Goal: Task Accomplishment & Management: Complete application form

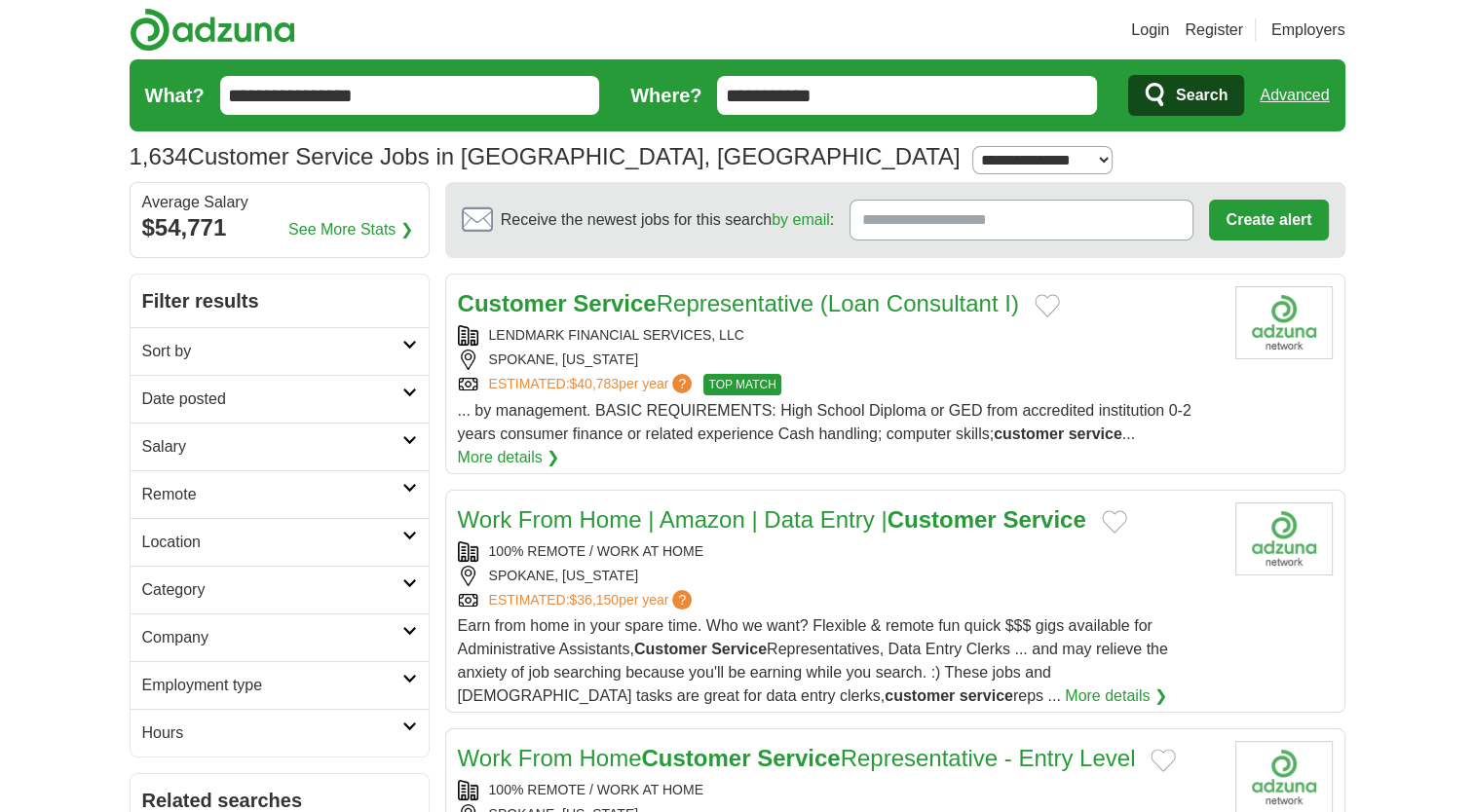
click at [435, 95] on input "**********" at bounding box center [410, 95] width 380 height 39
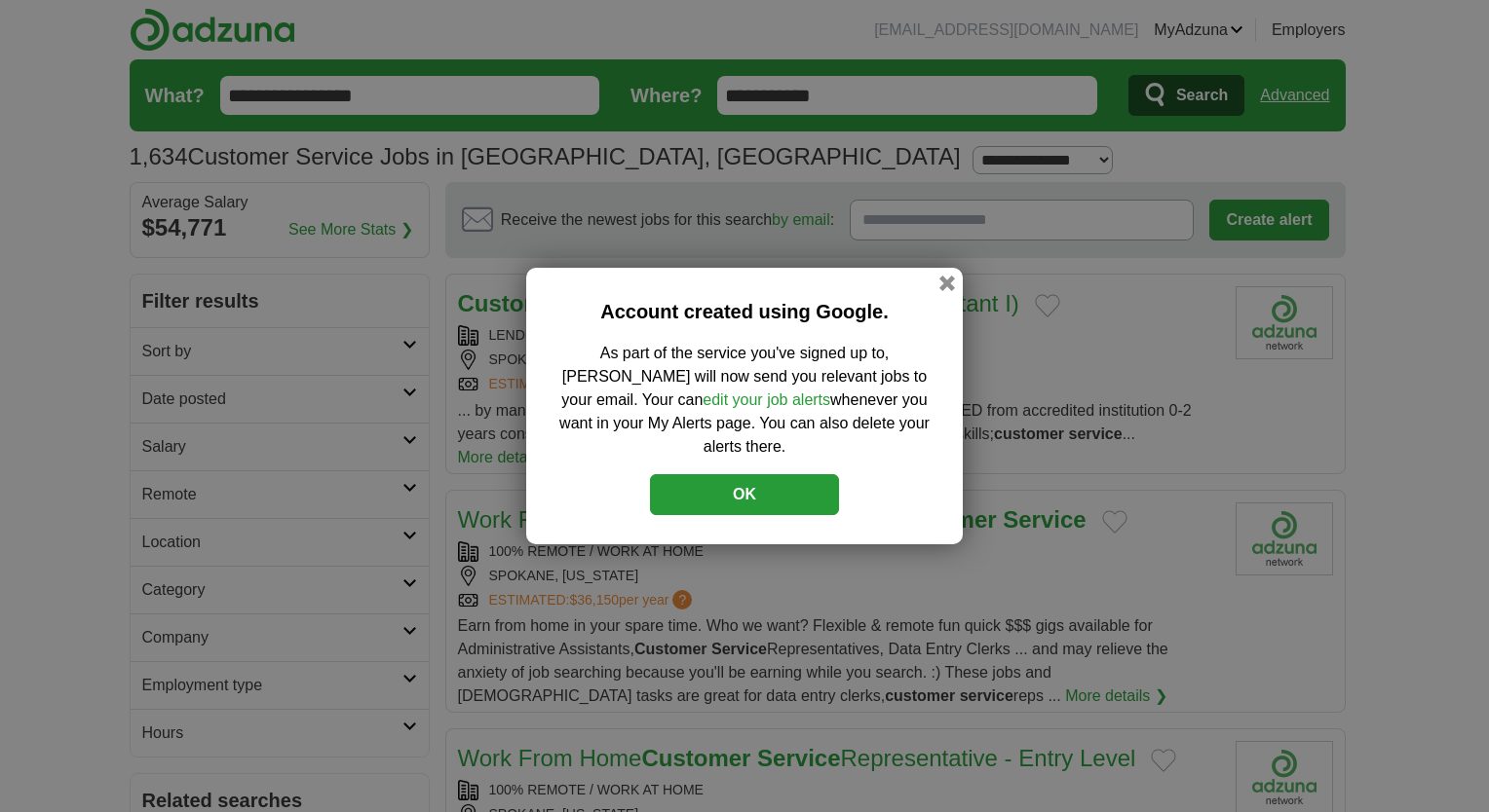
click at [780, 493] on button "OK" at bounding box center [744, 495] width 189 height 41
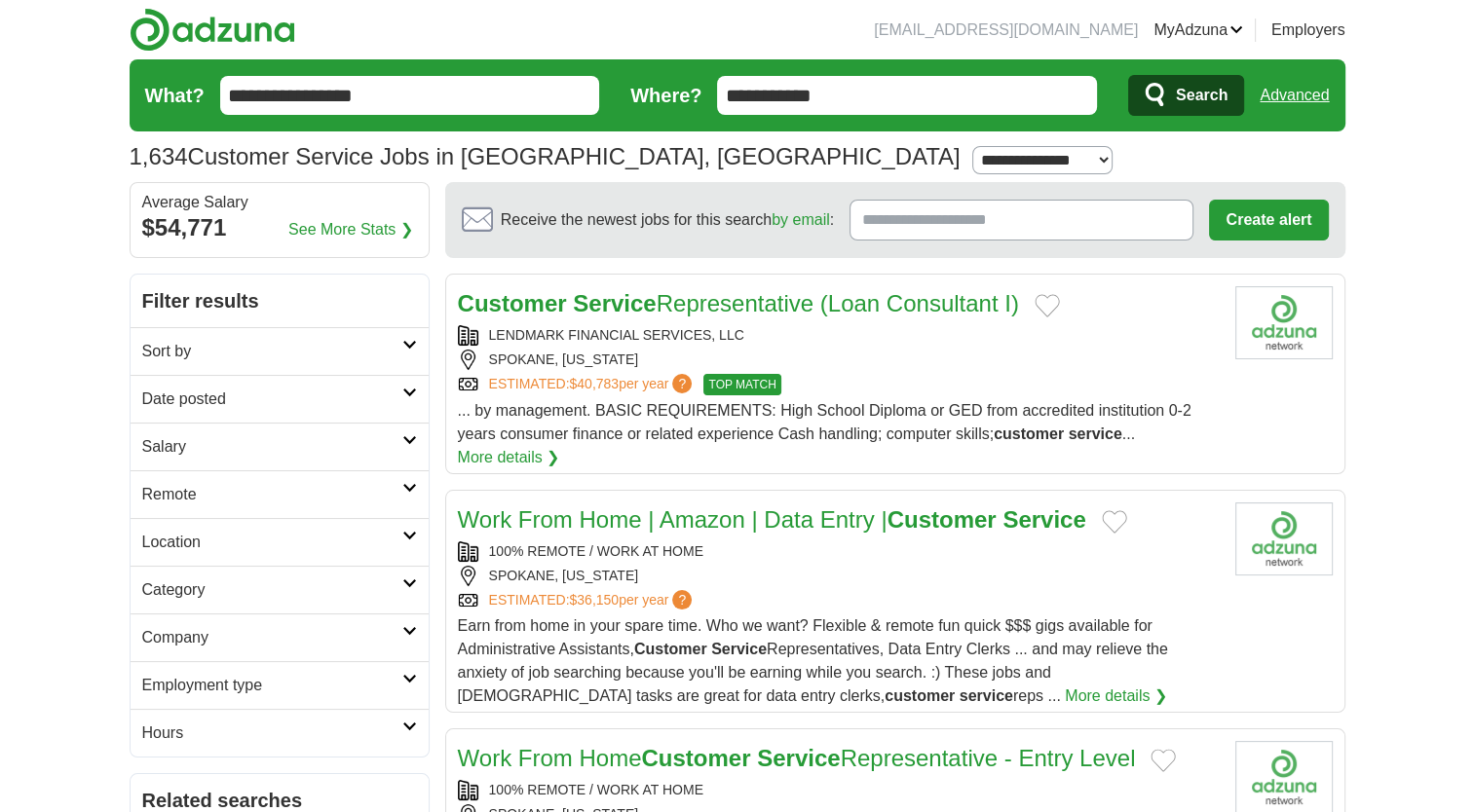
click at [1197, 105] on span "Search" at bounding box center [1202, 95] width 52 height 39
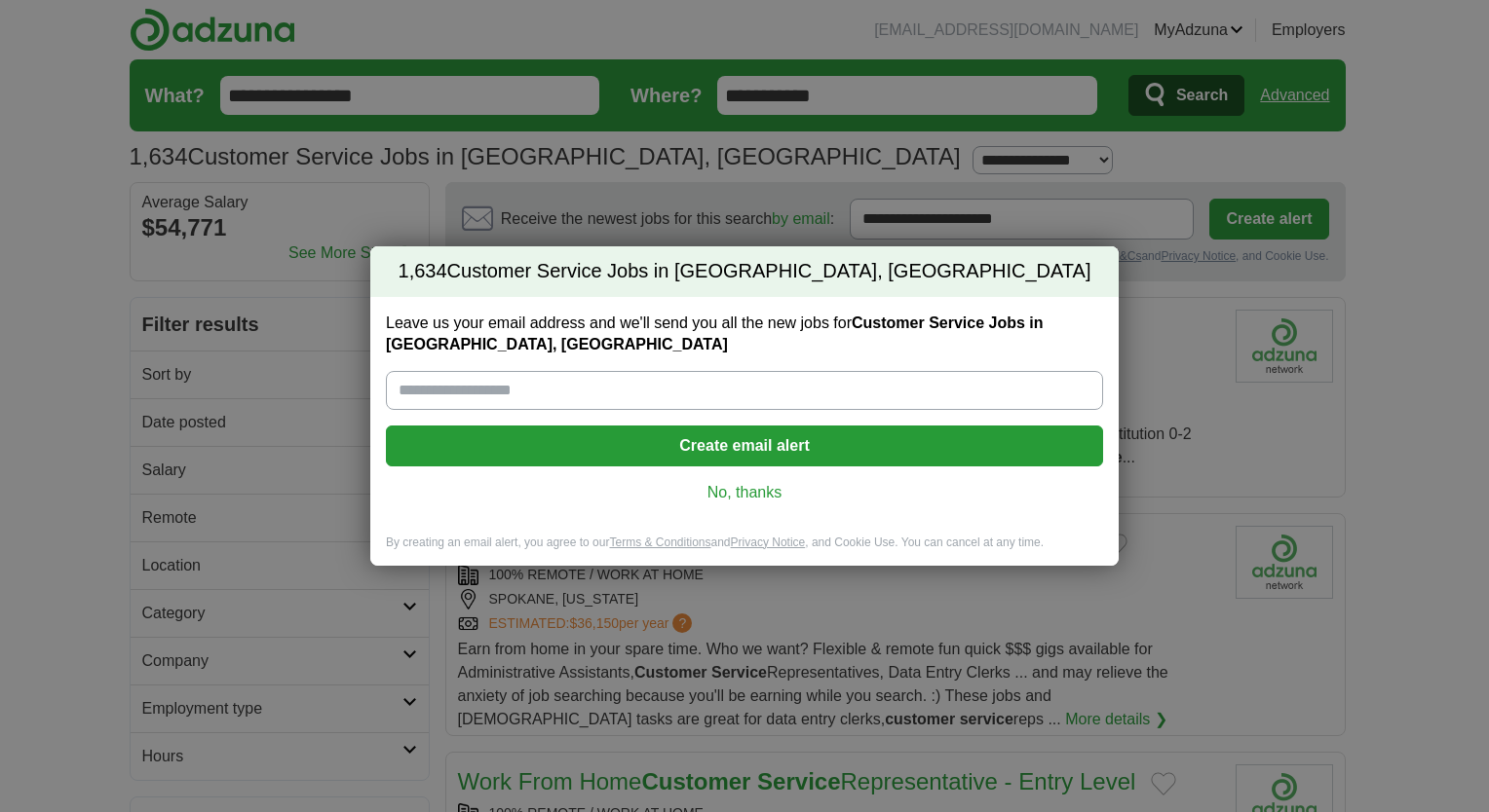
click at [539, 382] on input "Leave us your email address and we'll send you all the new jobs for Customer Se…" at bounding box center [744, 390] width 717 height 39
type input "**********"
click at [799, 448] on button "Create email alert" at bounding box center [744, 446] width 717 height 41
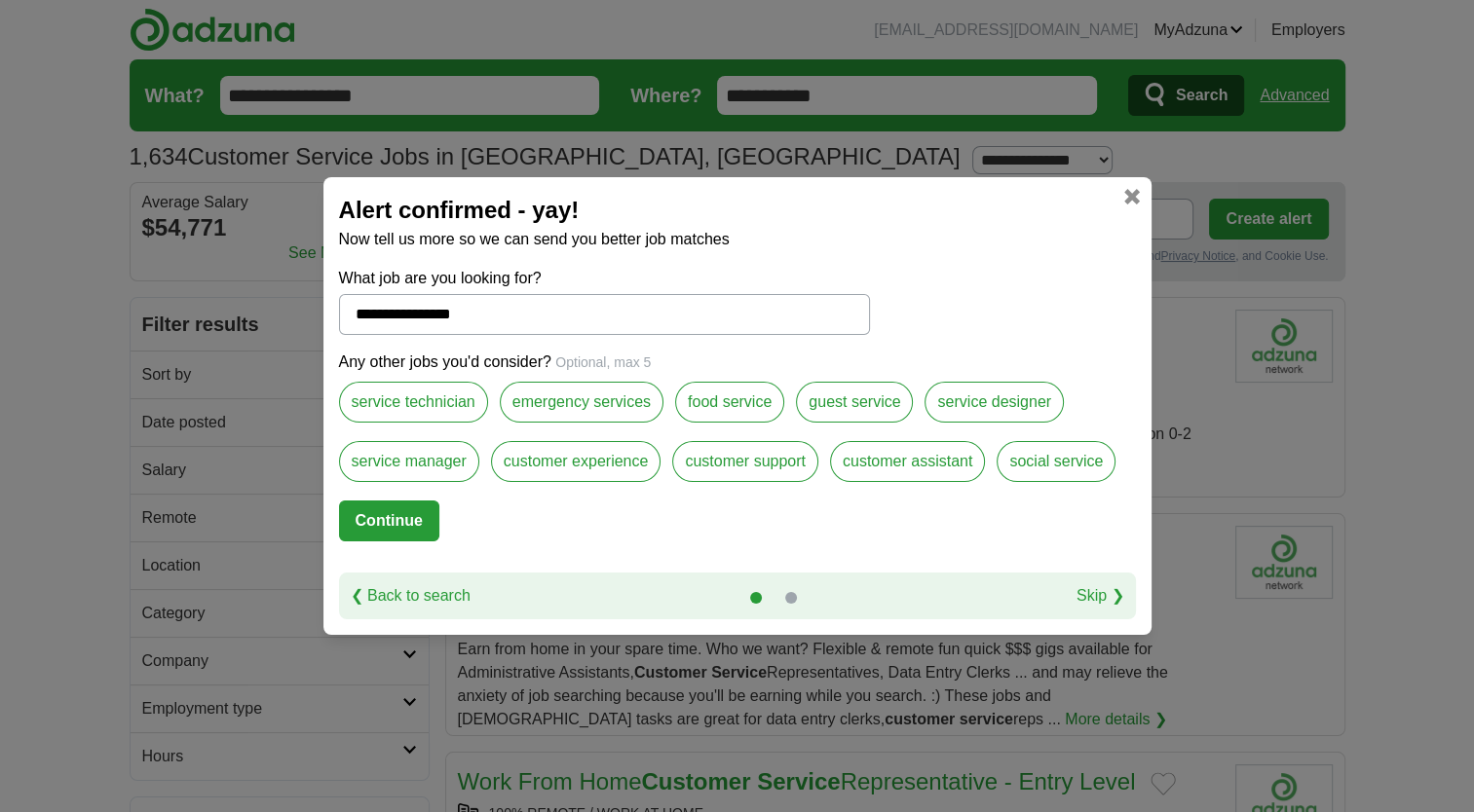
click at [912, 476] on label "customer assistant" at bounding box center [908, 461] width 155 height 41
click at [762, 472] on label "customer support" at bounding box center [744, 461] width 146 height 41
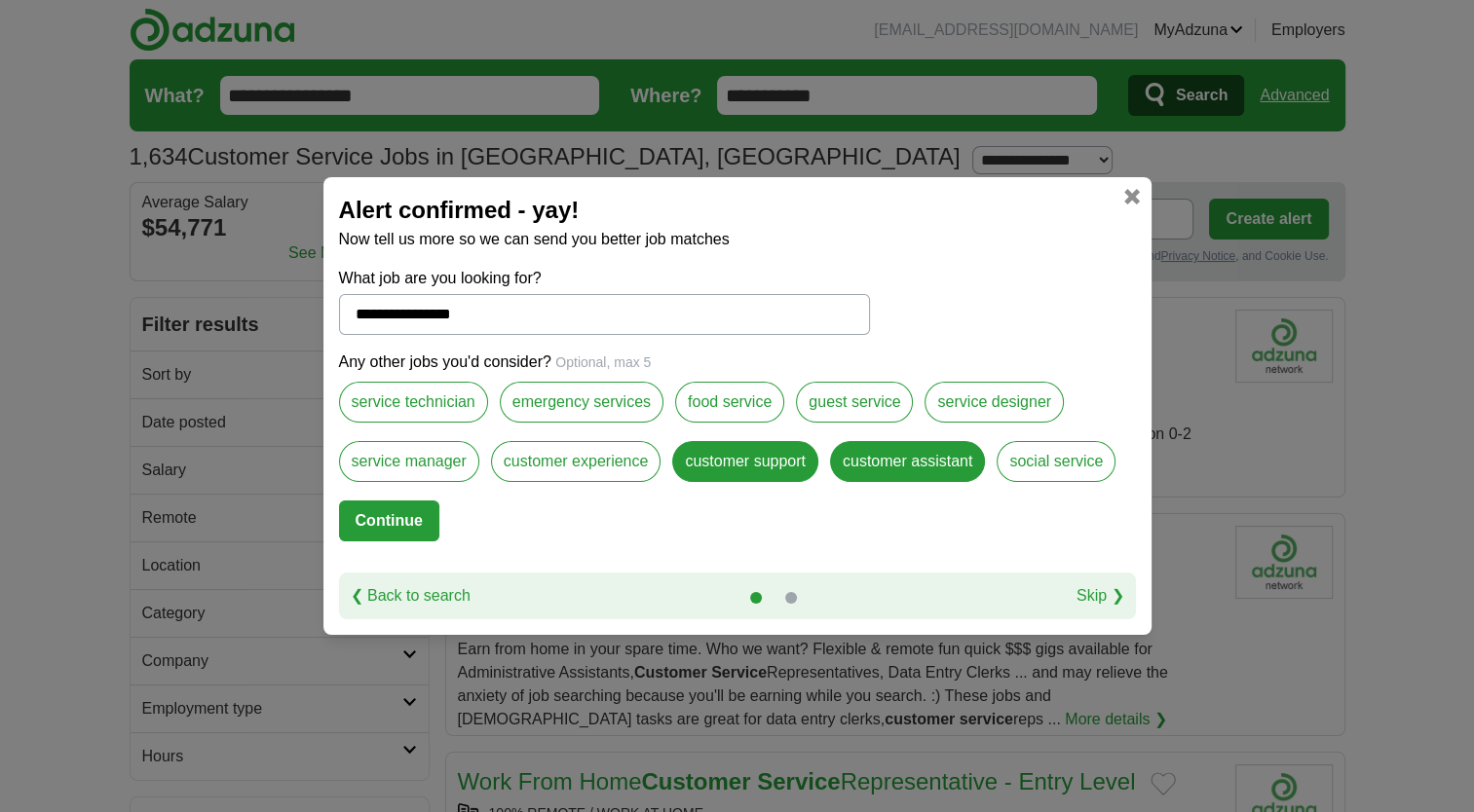
click at [609, 468] on label "customer experience" at bounding box center [575, 461] width 170 height 41
click at [557, 289] on label "What job are you looking for?" at bounding box center [605, 278] width 531 height 23
click at [557, 295] on input "**********" at bounding box center [605, 314] width 531 height 41
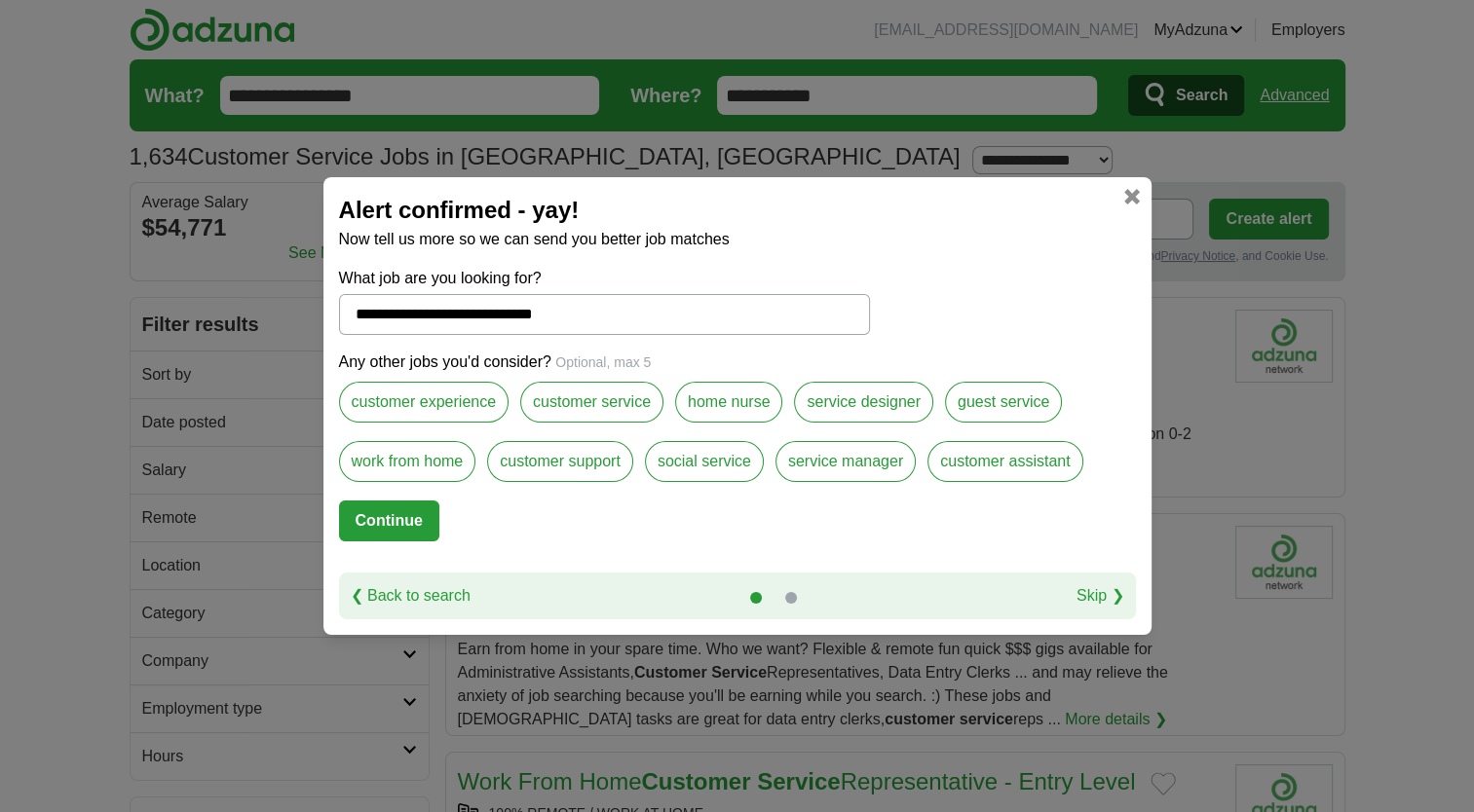
type input "**********"
click at [622, 408] on label "customer service" at bounding box center [592, 402] width 143 height 41
click at [572, 469] on label "customer support" at bounding box center [559, 461] width 146 height 41
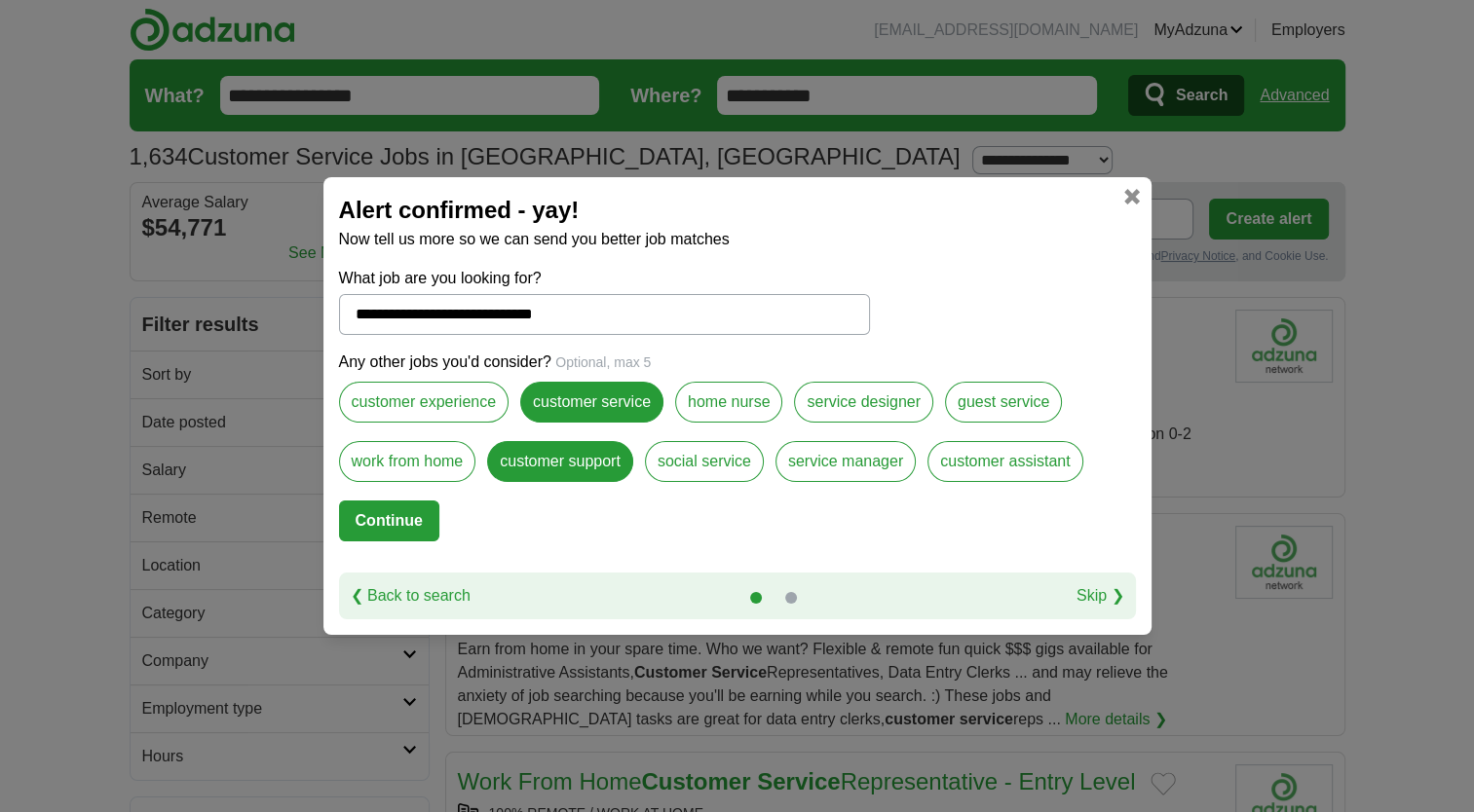
click at [440, 479] on label "work from home" at bounding box center [408, 461] width 137 height 41
click at [1019, 466] on label "customer assistant" at bounding box center [1005, 461] width 155 height 41
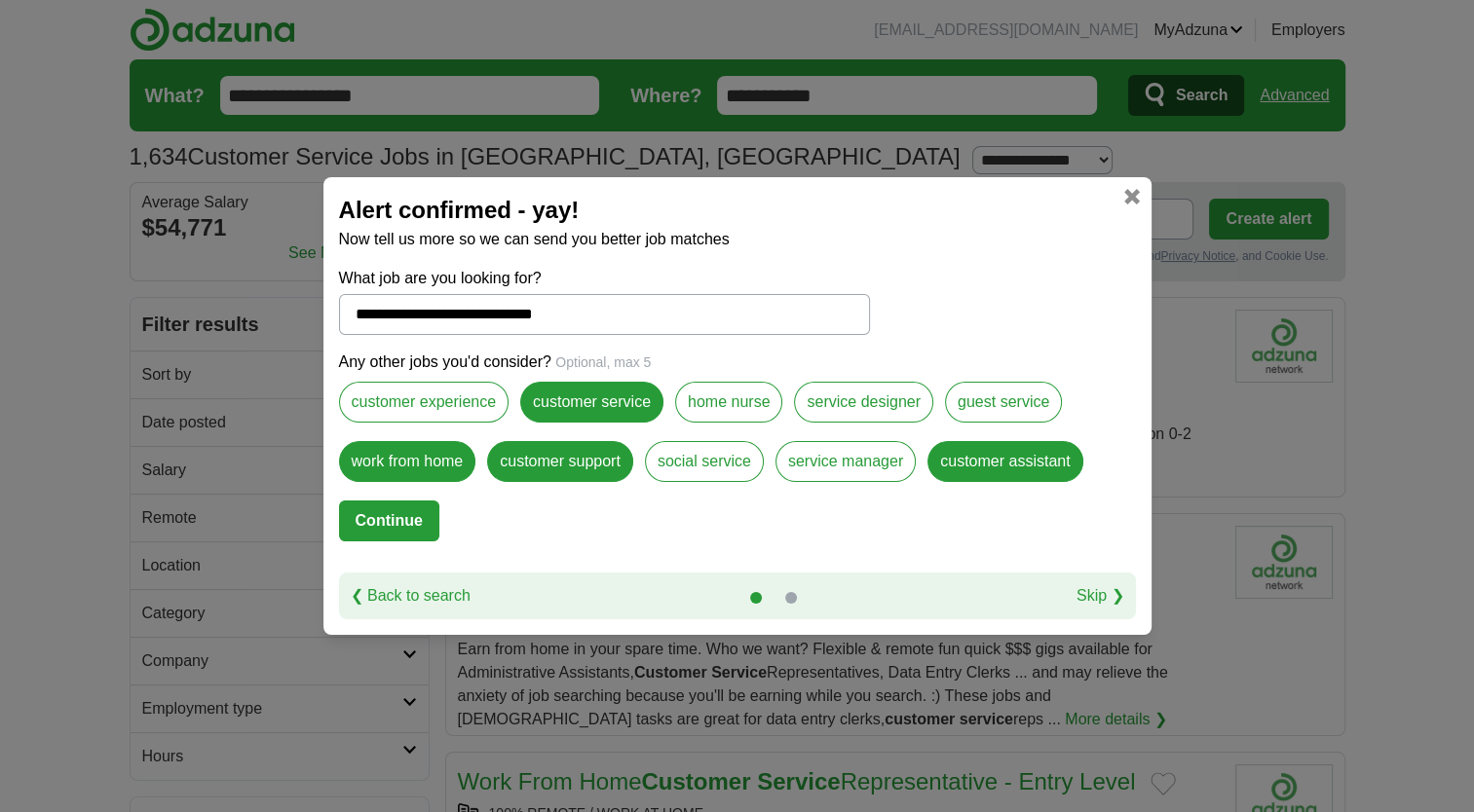
click at [404, 514] on button "Continue" at bounding box center [389, 520] width 101 height 41
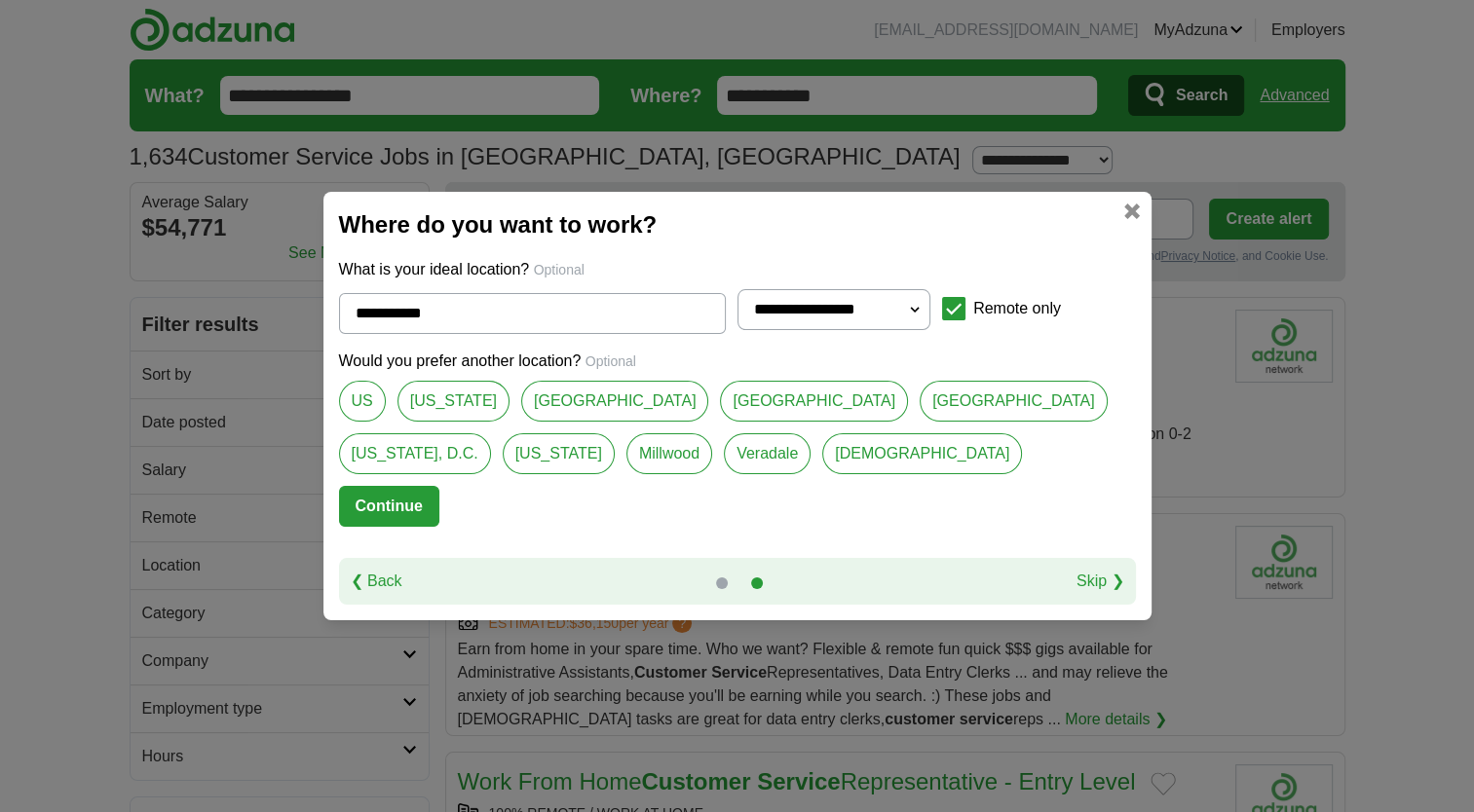
click at [904, 309] on select "**********" at bounding box center [834, 309] width 194 height 41
select select "***"
click at [737, 291] on select "**********" at bounding box center [834, 309] width 194 height 41
click at [410, 512] on button "Continue" at bounding box center [389, 506] width 101 height 41
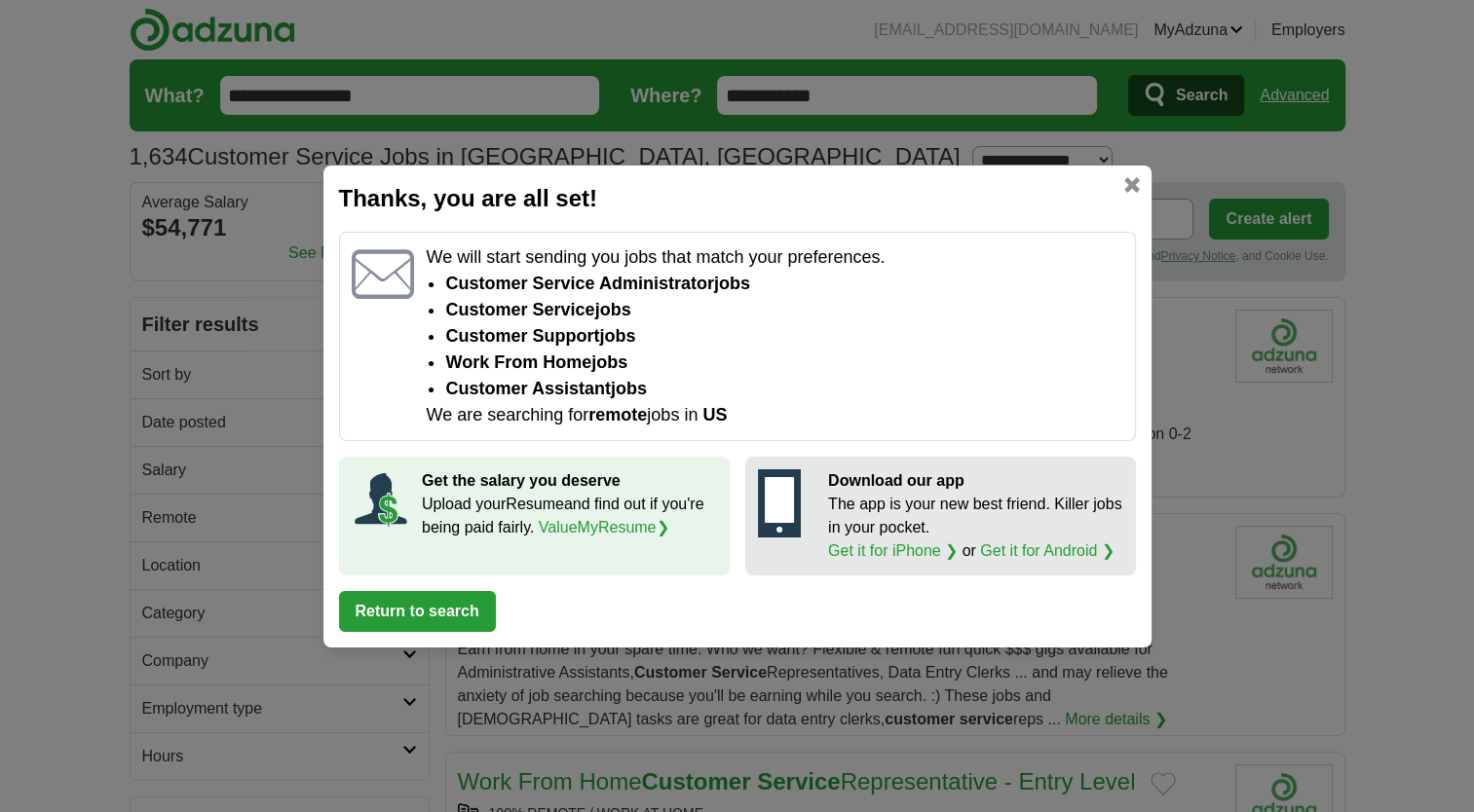
click at [460, 646] on div "Thanks, you are all set! We will start sending you jobs that match your prefere…" at bounding box center [737, 406] width 828 height 483
click at [449, 614] on button "Return to search" at bounding box center [418, 611] width 157 height 41
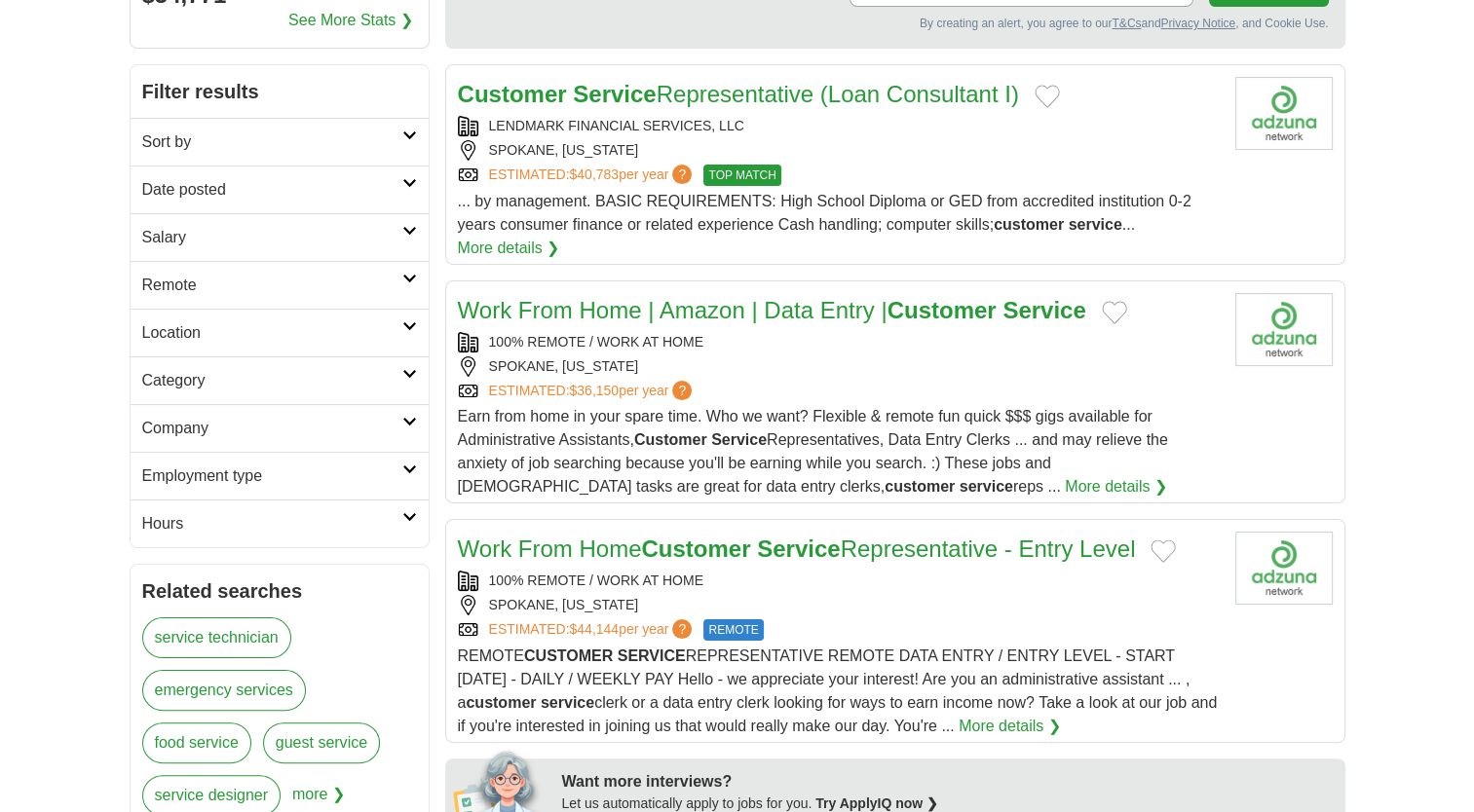
scroll to position [238, 0]
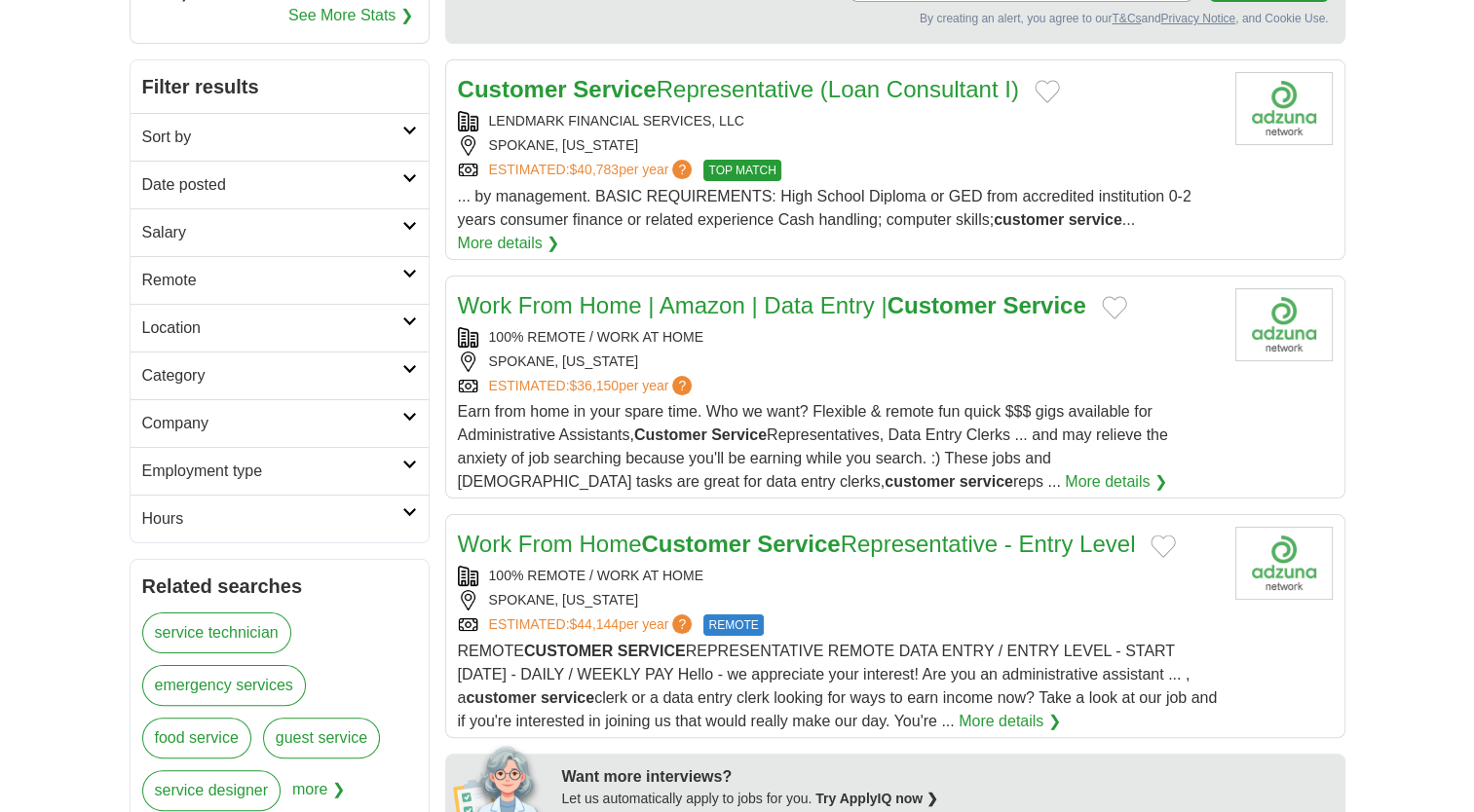
click at [1119, 309] on button "Add to favorite jobs" at bounding box center [1114, 307] width 25 height 23
click at [1065, 480] on link "More details ❯" at bounding box center [1116, 482] width 103 height 23
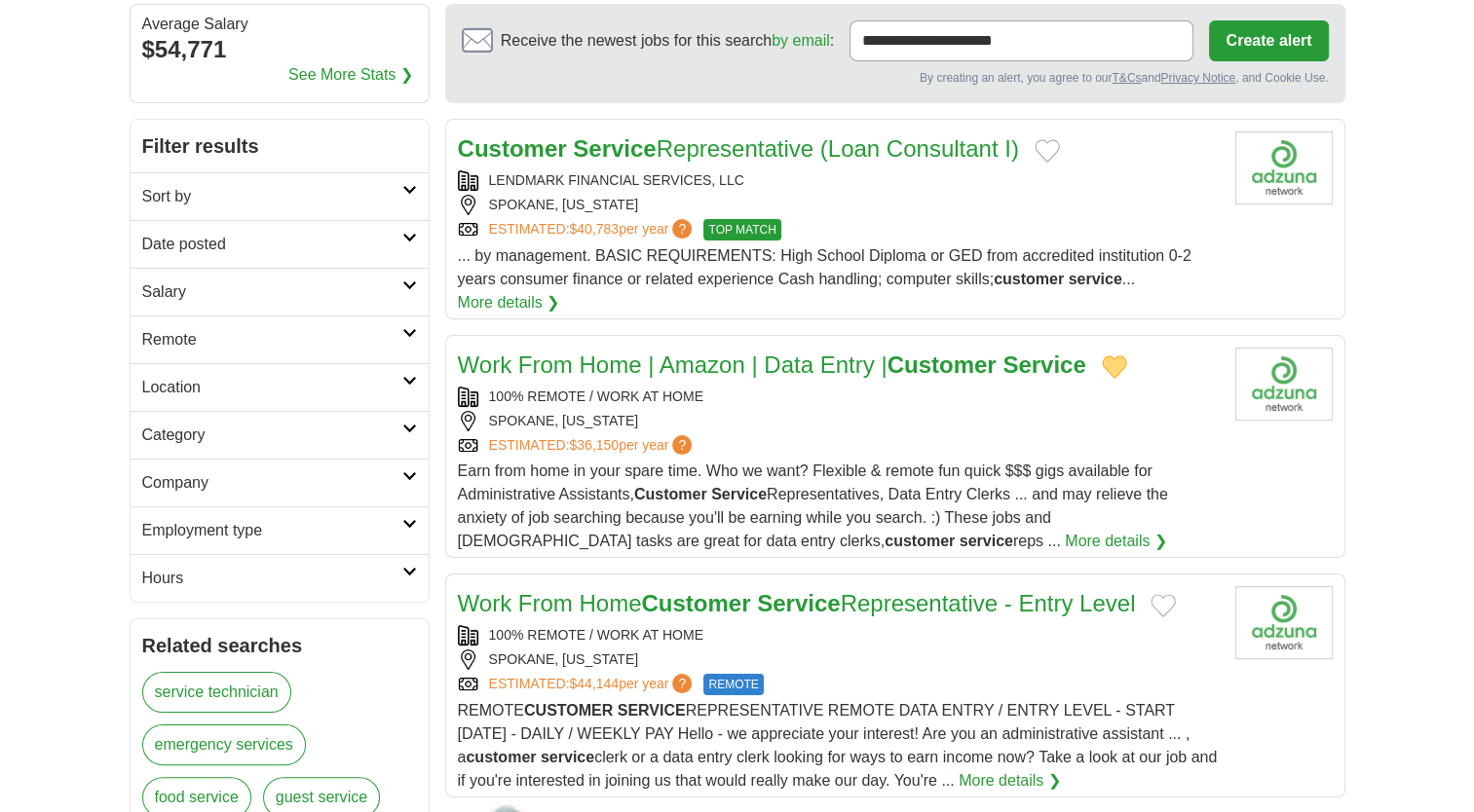
scroll to position [176, 0]
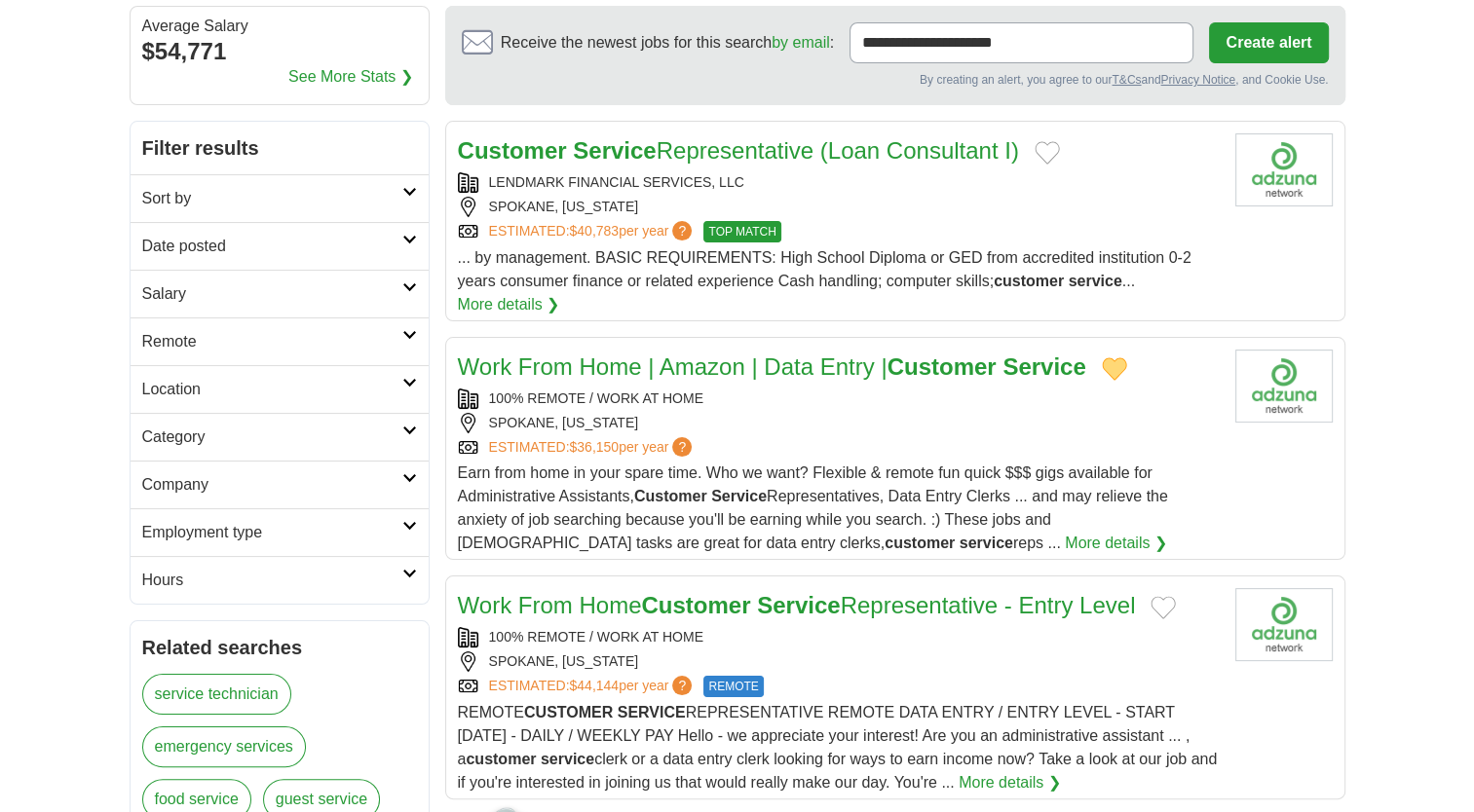
click at [1271, 40] on button "Create alert" at bounding box center [1268, 43] width 118 height 41
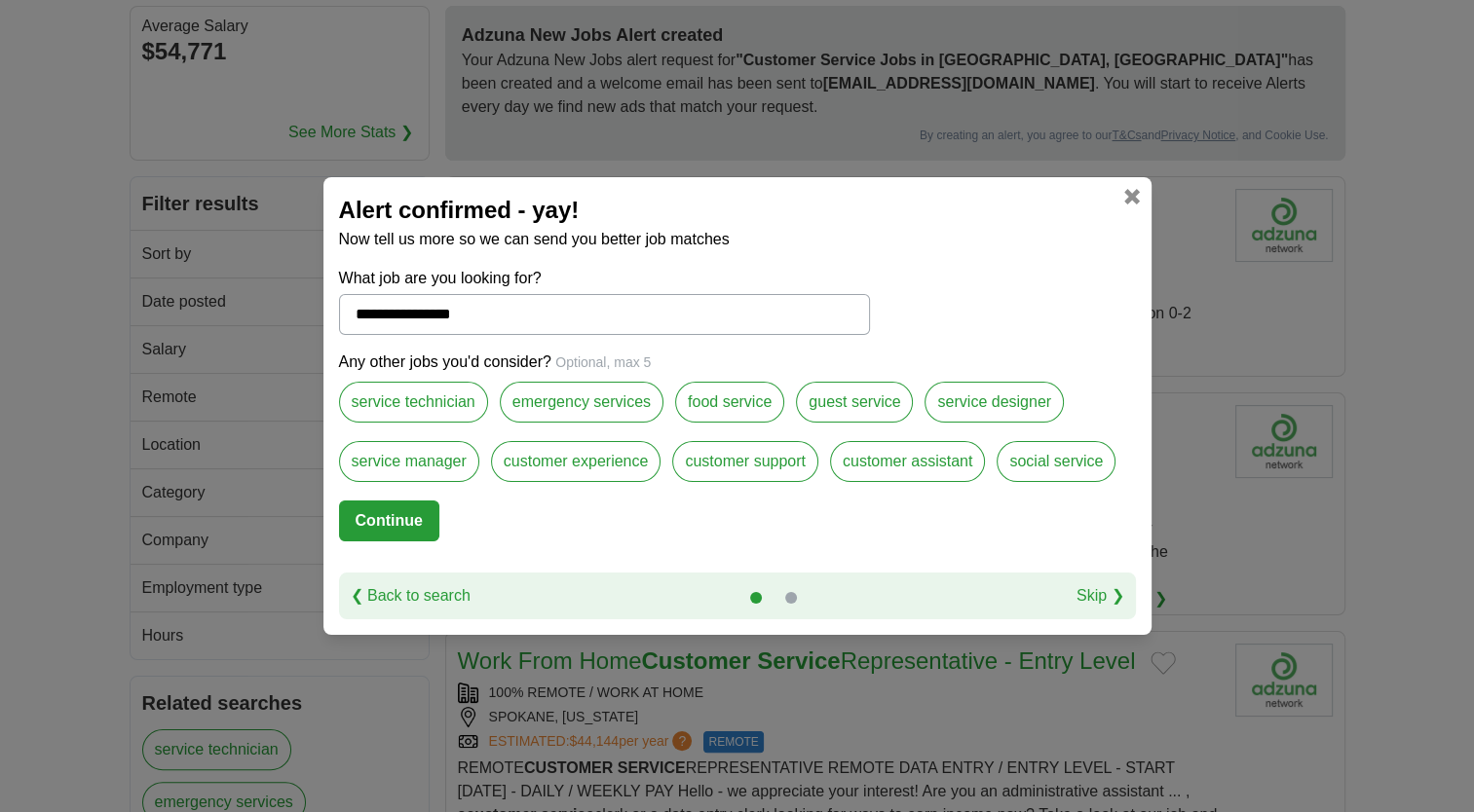
click at [737, 462] on label "customer support" at bounding box center [744, 461] width 146 height 41
click at [408, 530] on button "Continue" at bounding box center [389, 520] width 101 height 41
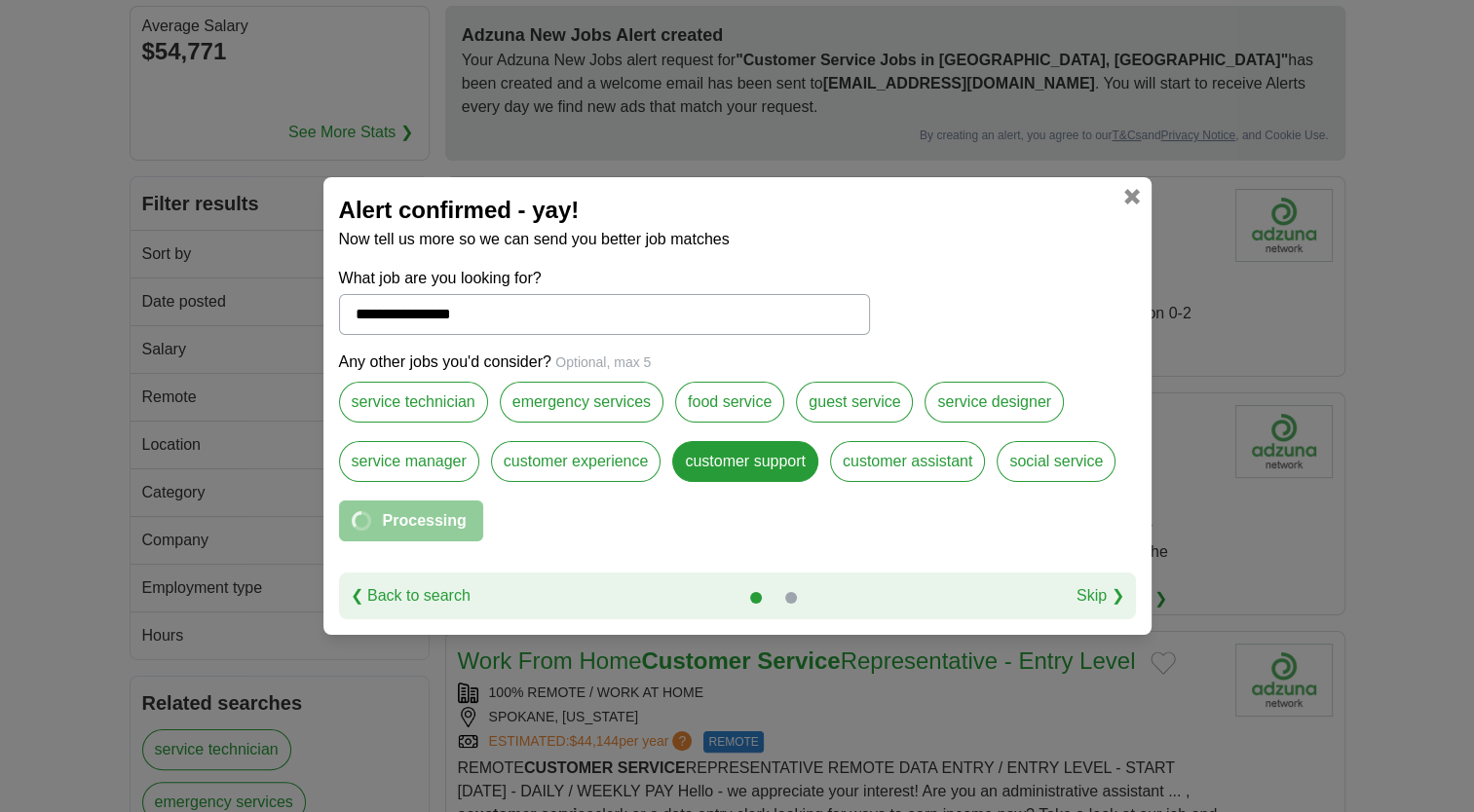
select select "*"
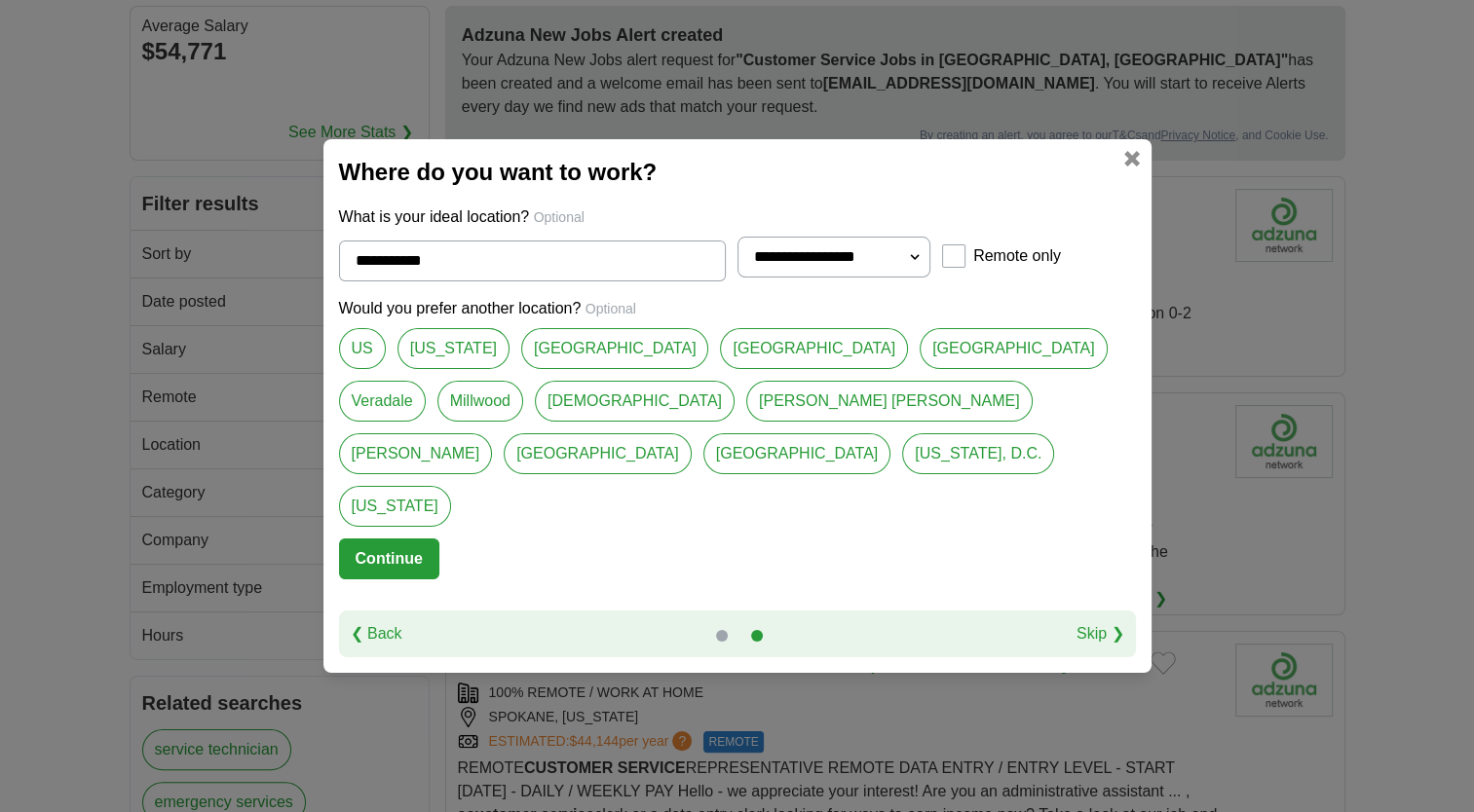
click at [412, 546] on button "Continue" at bounding box center [389, 558] width 101 height 41
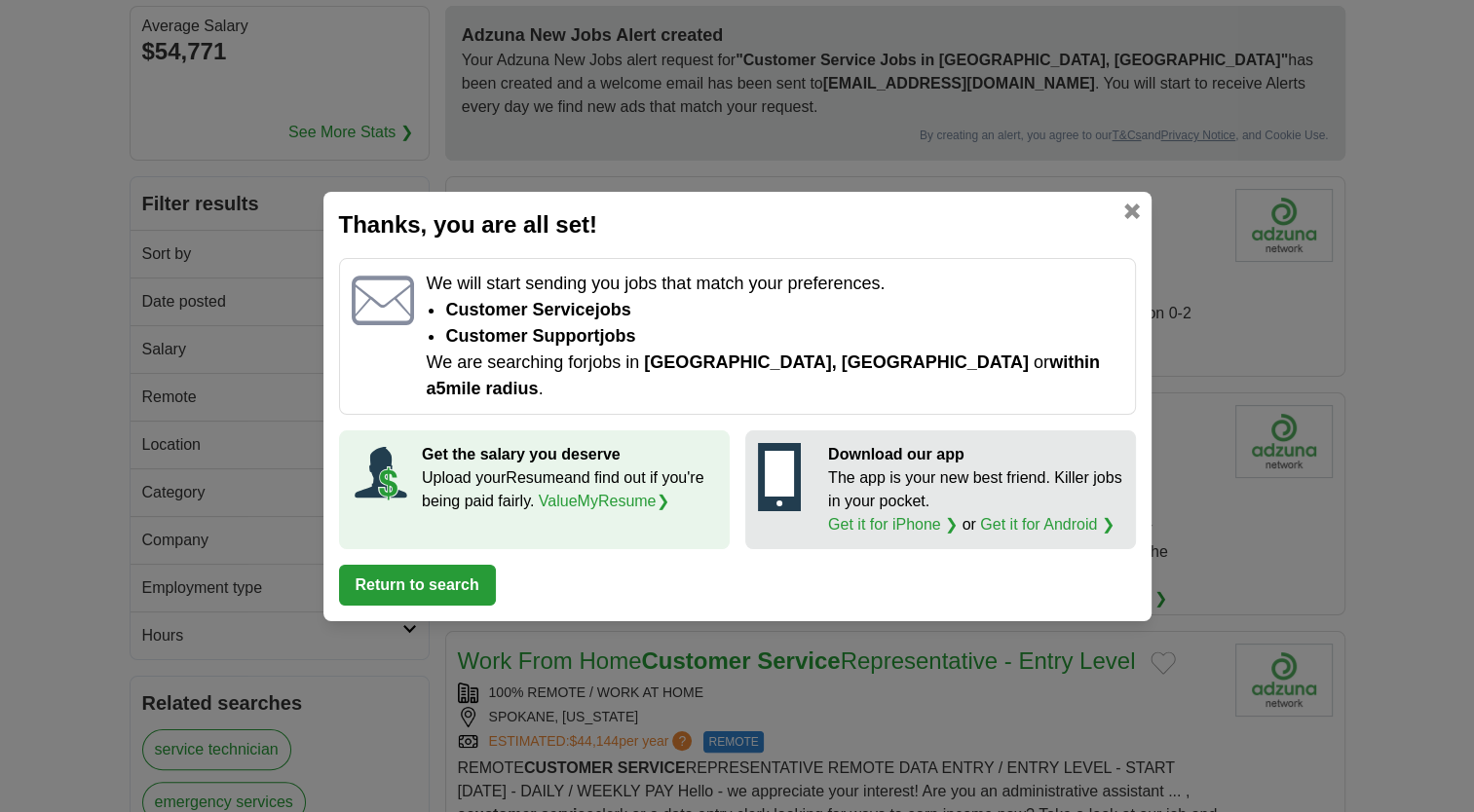
click at [454, 579] on button "Return to search" at bounding box center [418, 585] width 157 height 41
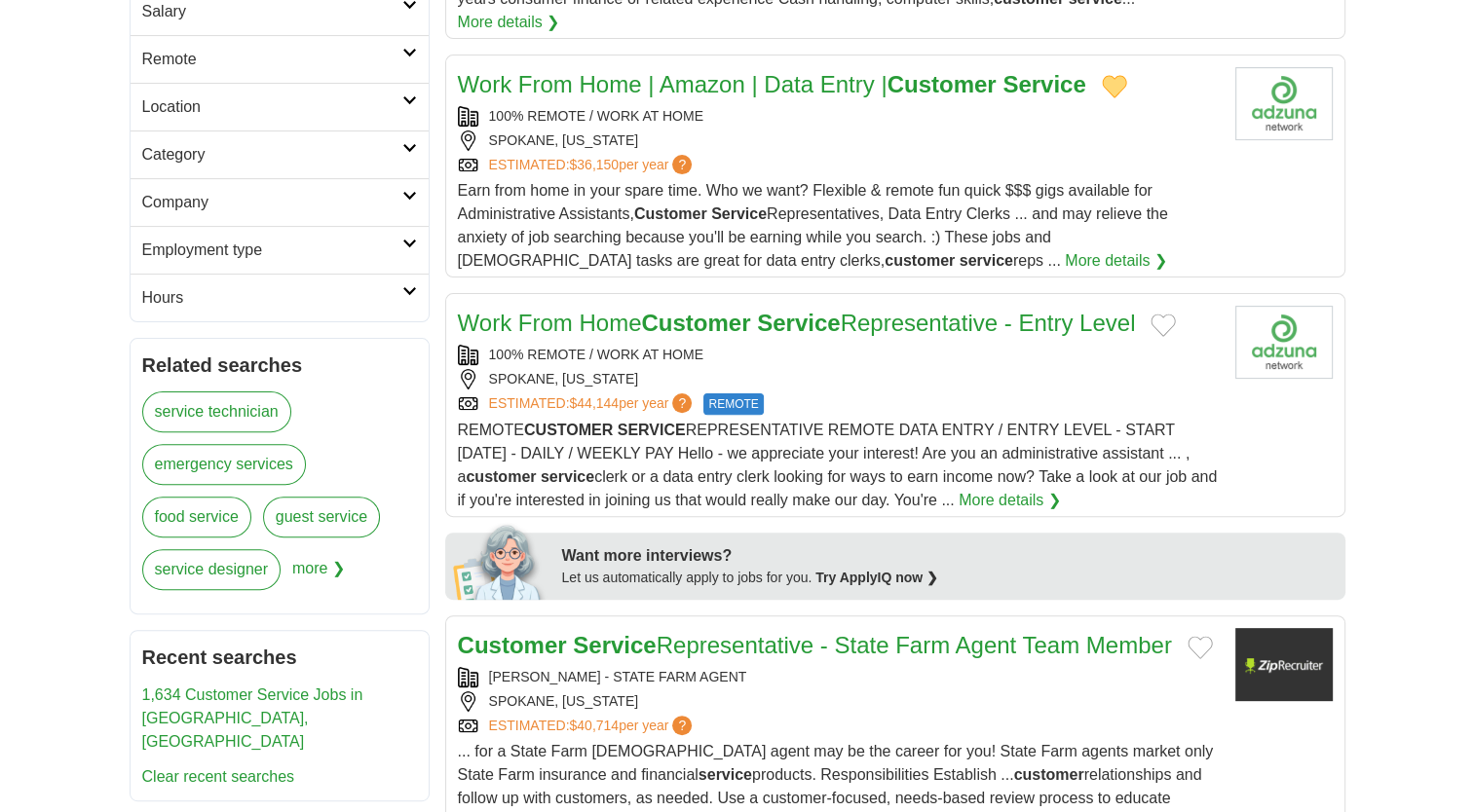
scroll to position [518, 0]
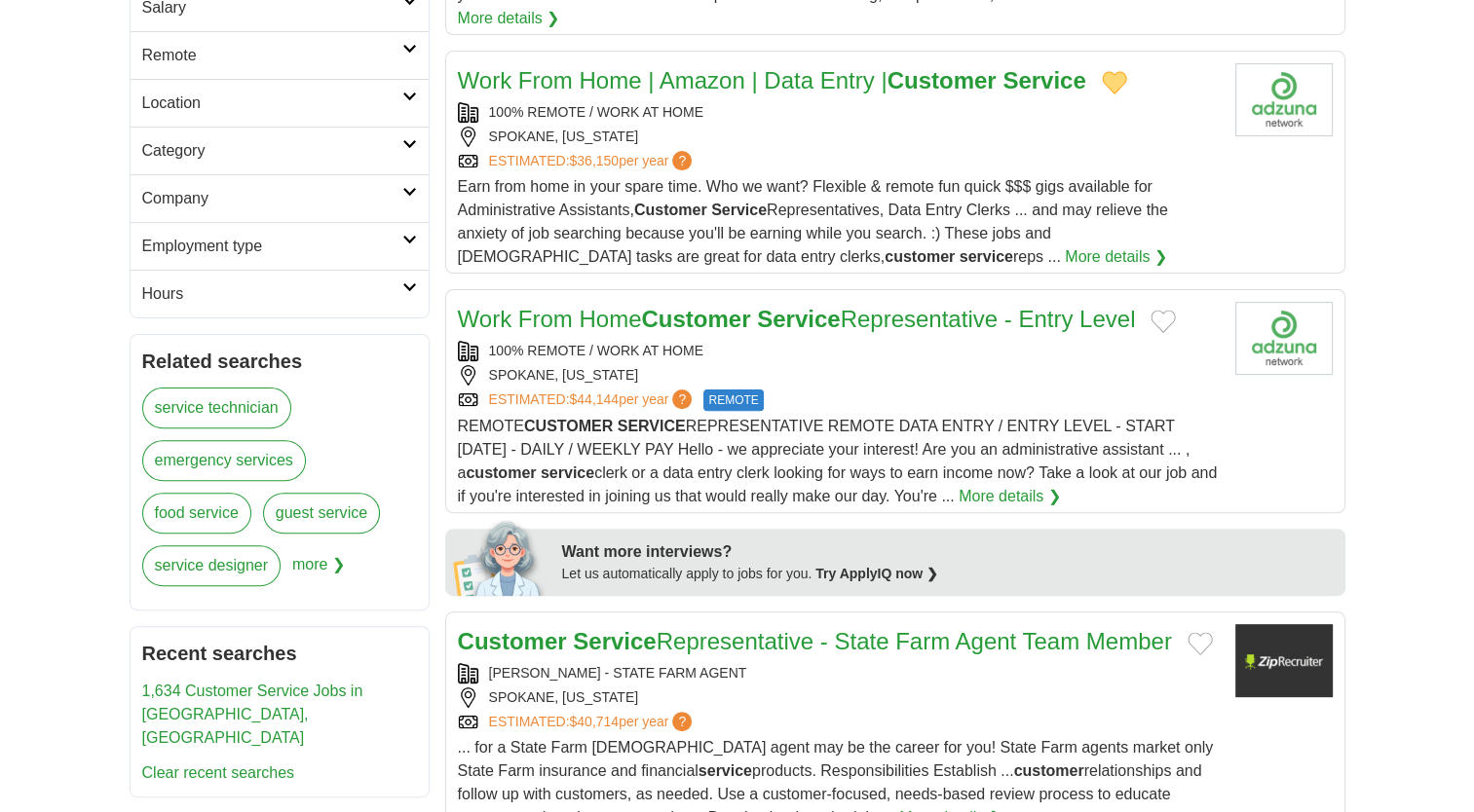
click at [1165, 322] on button "Add to favorite jobs" at bounding box center [1162, 320] width 25 height 23
click at [1011, 491] on link "More details ❯" at bounding box center [1009, 497] width 103 height 23
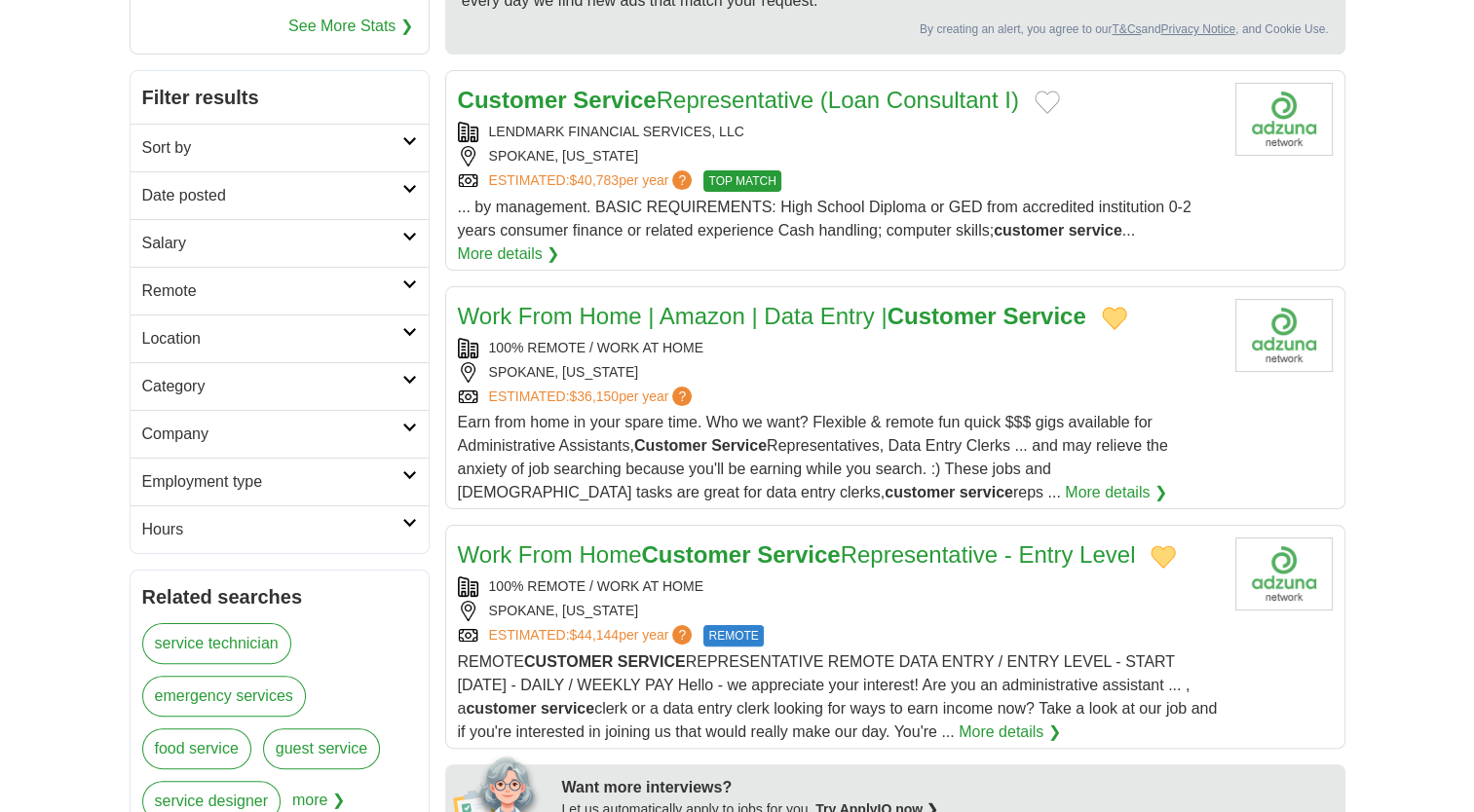
scroll to position [228, 0]
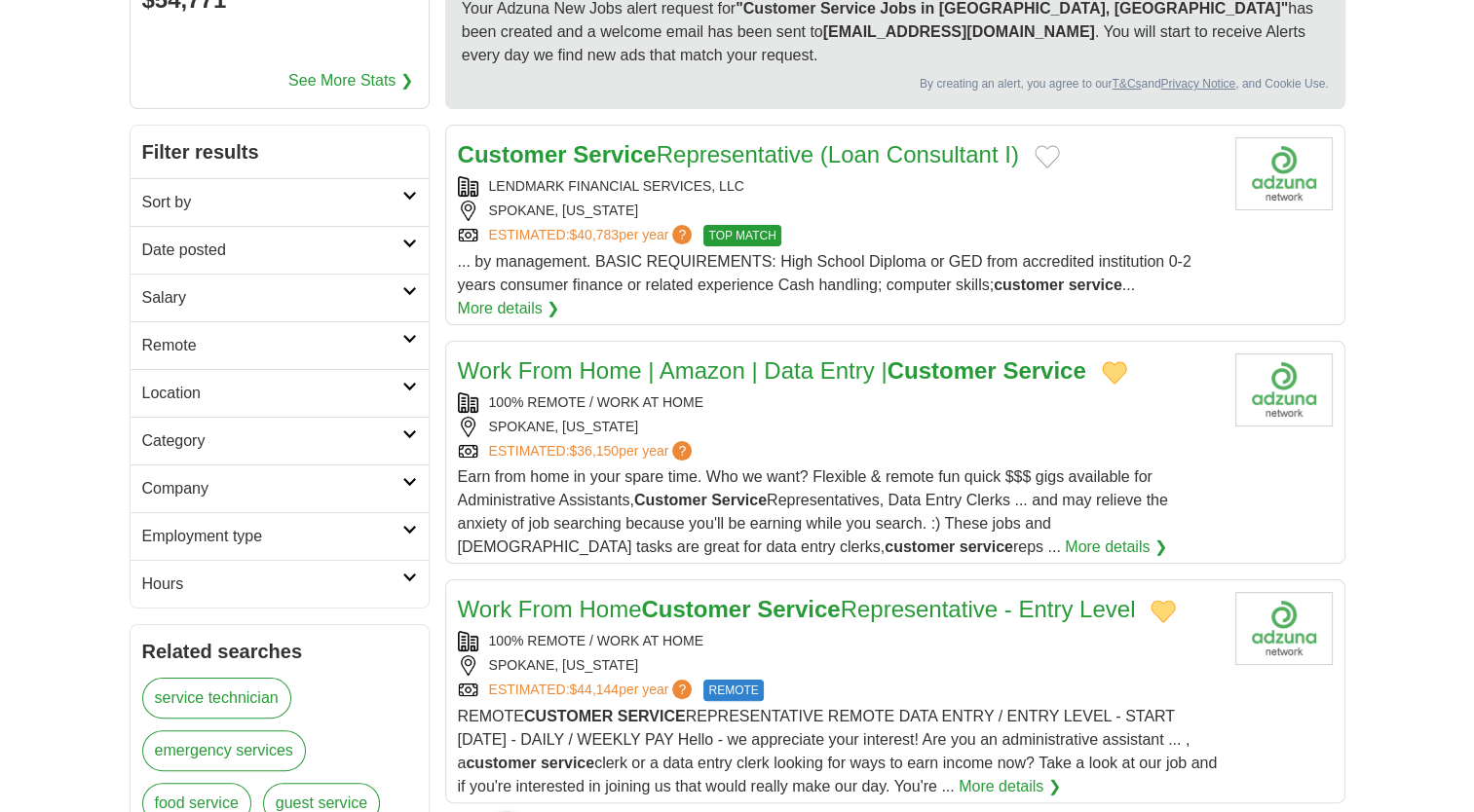
click at [417, 402] on link "Location" at bounding box center [280, 393] width 299 height 48
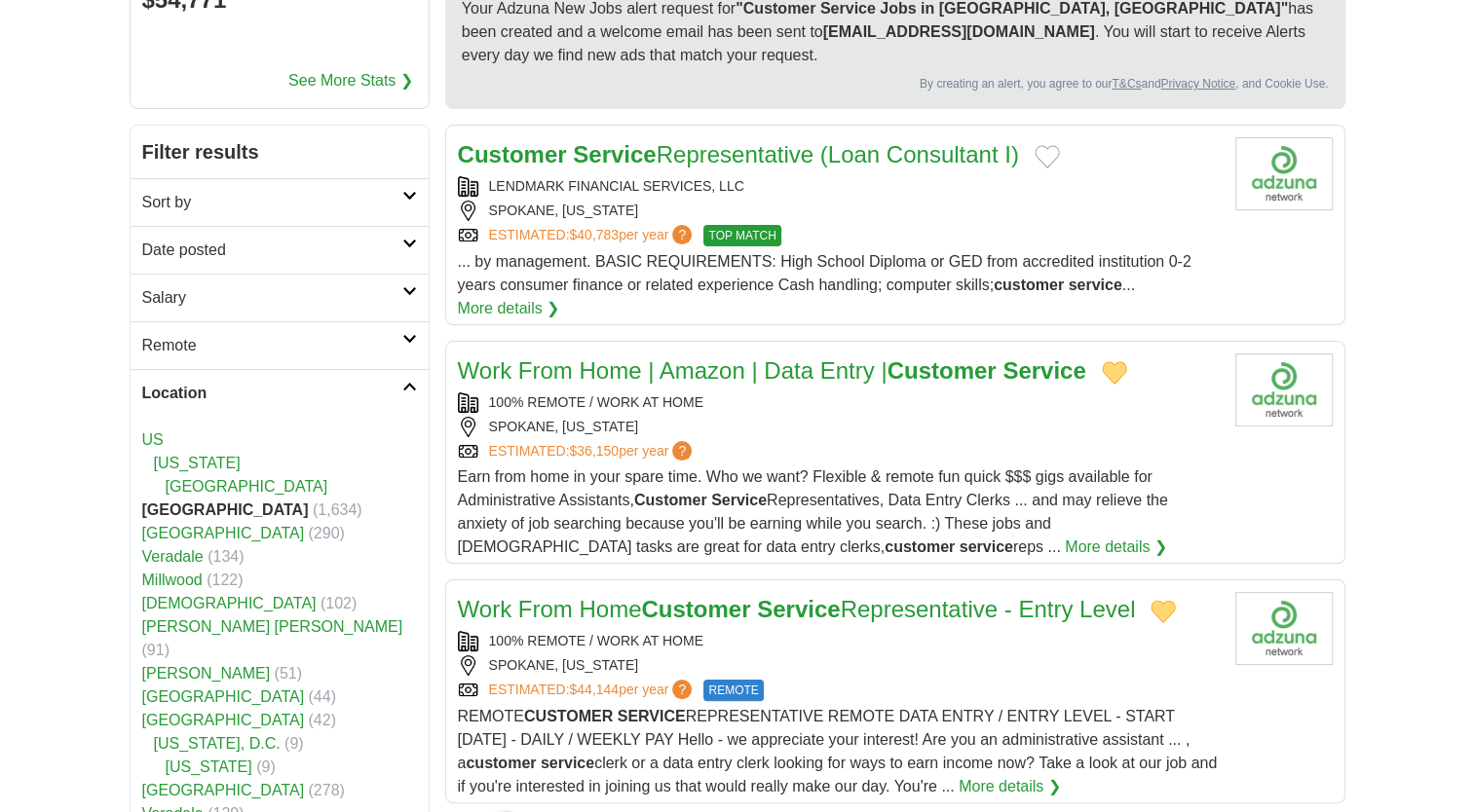
click at [252, 480] on link "[GEOGRAPHIC_DATA]" at bounding box center [246, 487] width 162 height 17
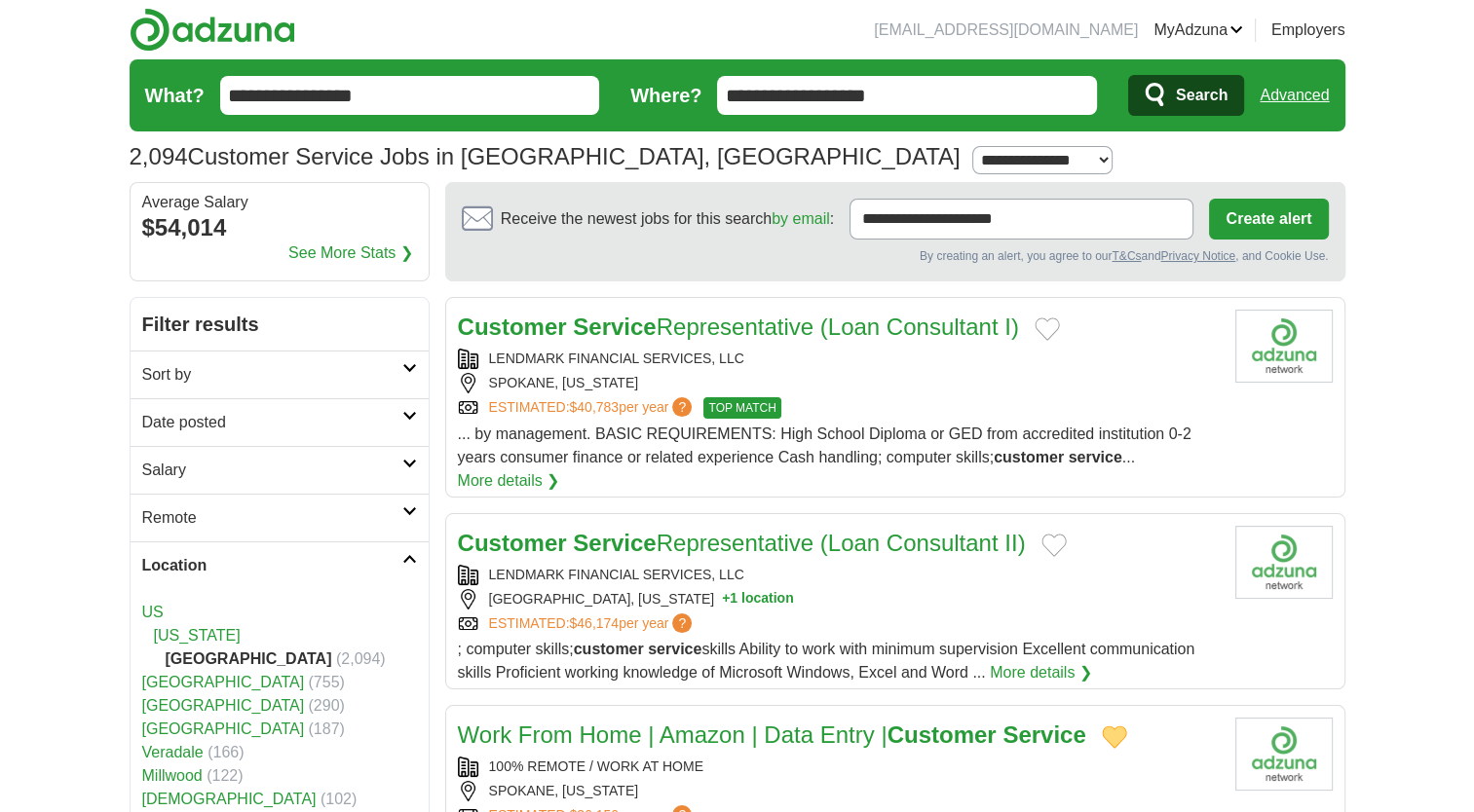
click at [415, 510] on icon at bounding box center [409, 511] width 15 height 10
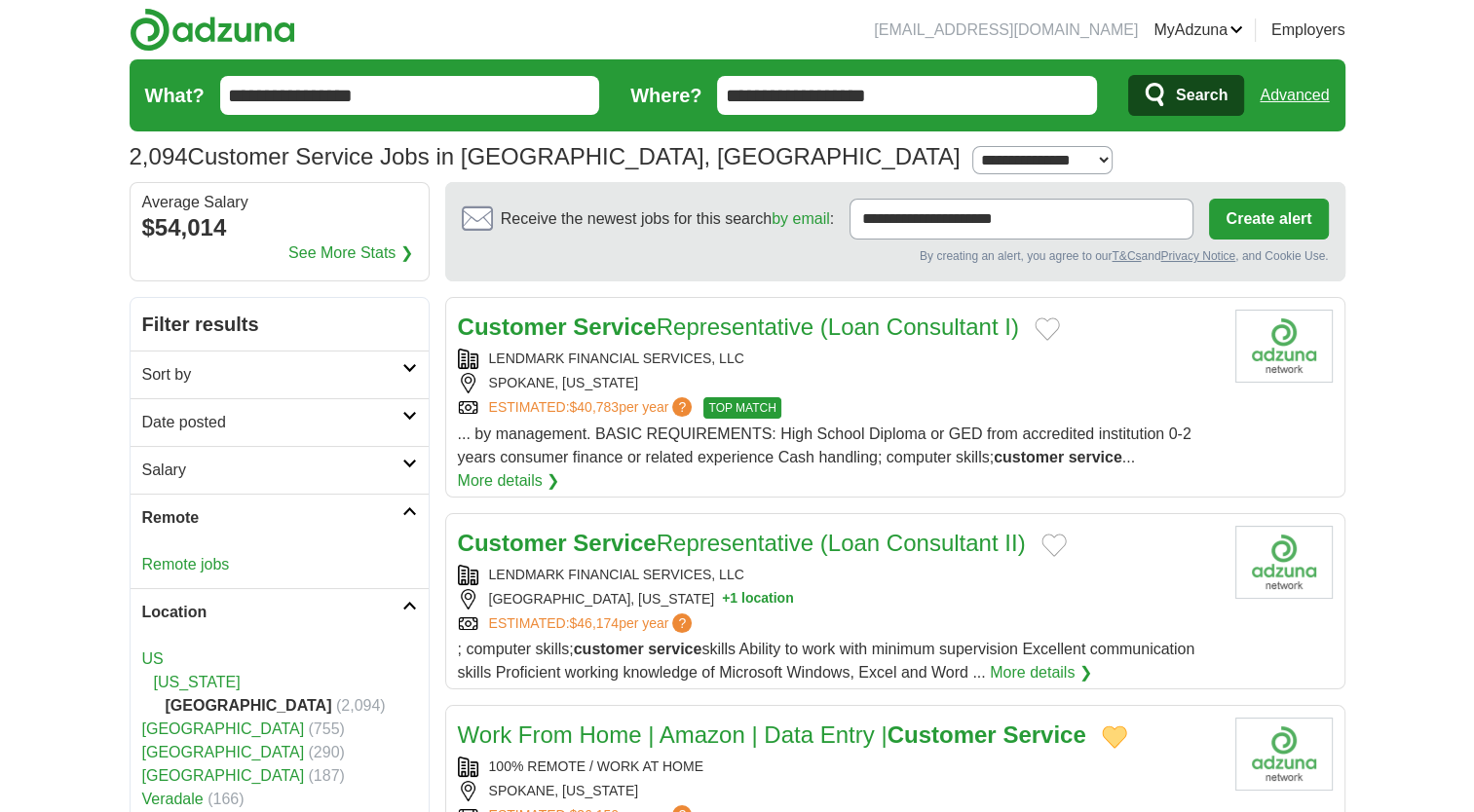
click at [380, 573] on div "Remote jobs" at bounding box center [280, 564] width 299 height 47
click at [215, 564] on link "Remote jobs" at bounding box center [186, 564] width 88 height 17
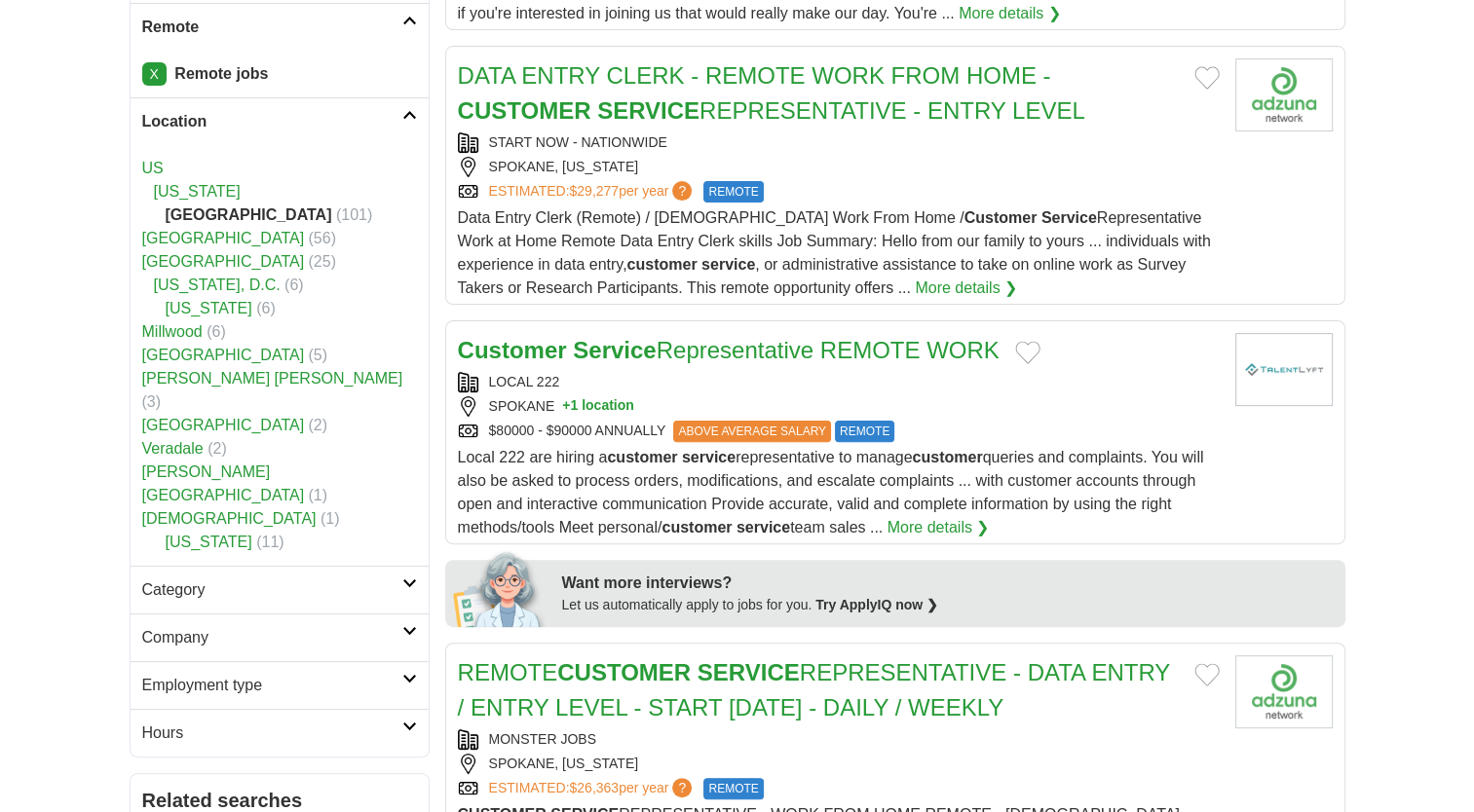
scroll to position [493, 0]
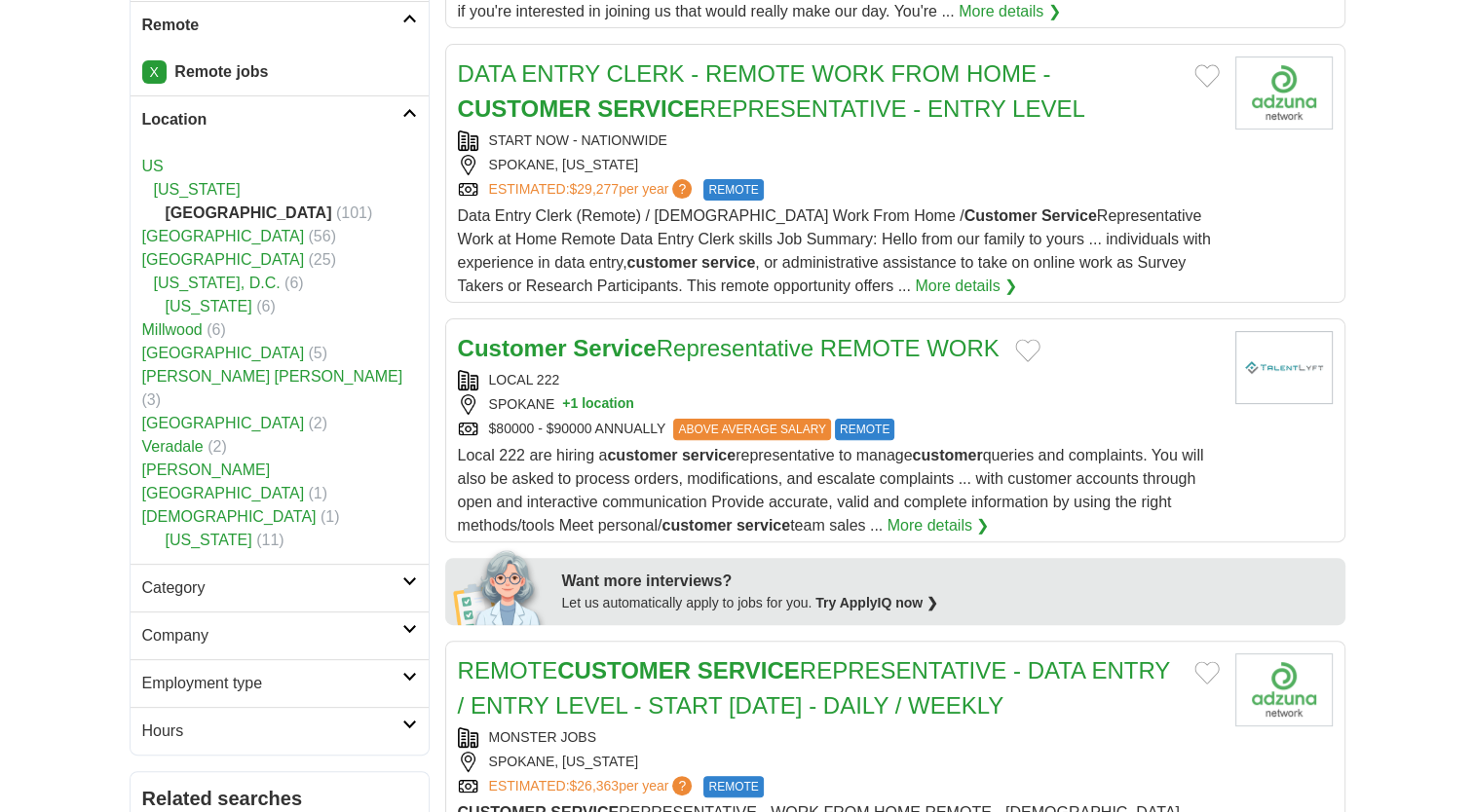
click at [1038, 351] on button "Add to favorite jobs" at bounding box center [1027, 350] width 25 height 23
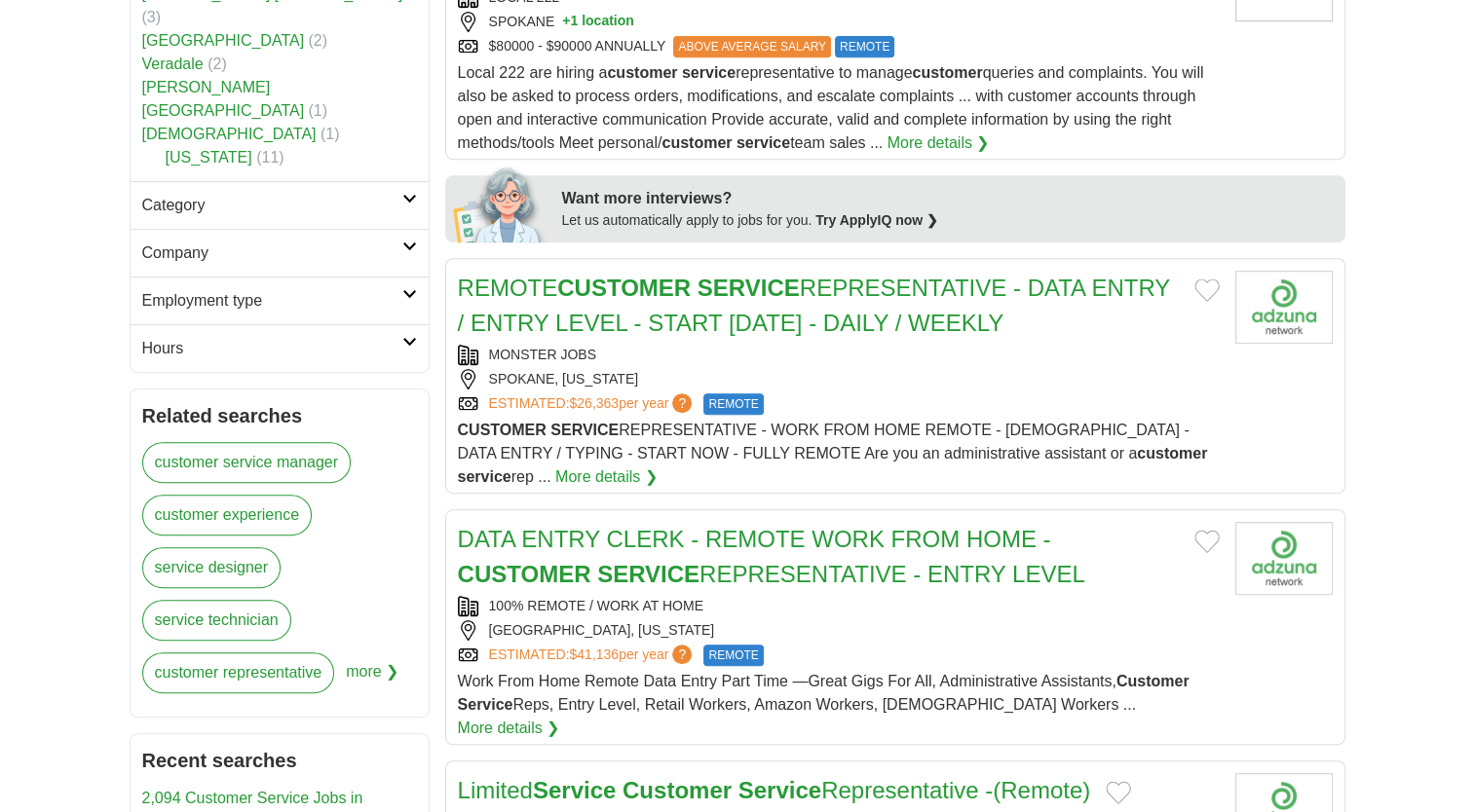
scroll to position [878, 0]
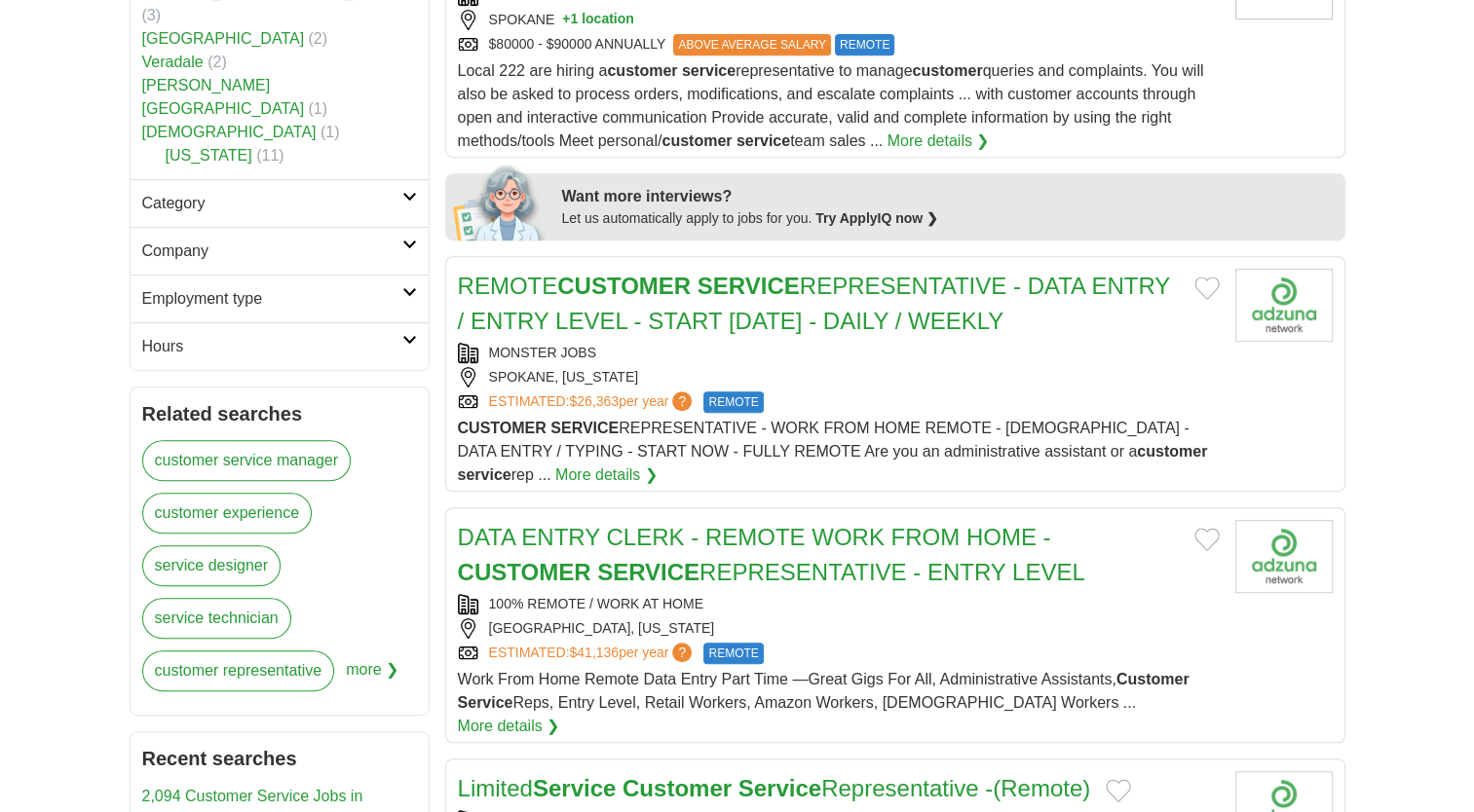
click at [1215, 277] on button "Add to favorite jobs" at bounding box center [1206, 288] width 25 height 23
click at [1197, 541] on button "Add to favorite jobs" at bounding box center [1206, 539] width 25 height 23
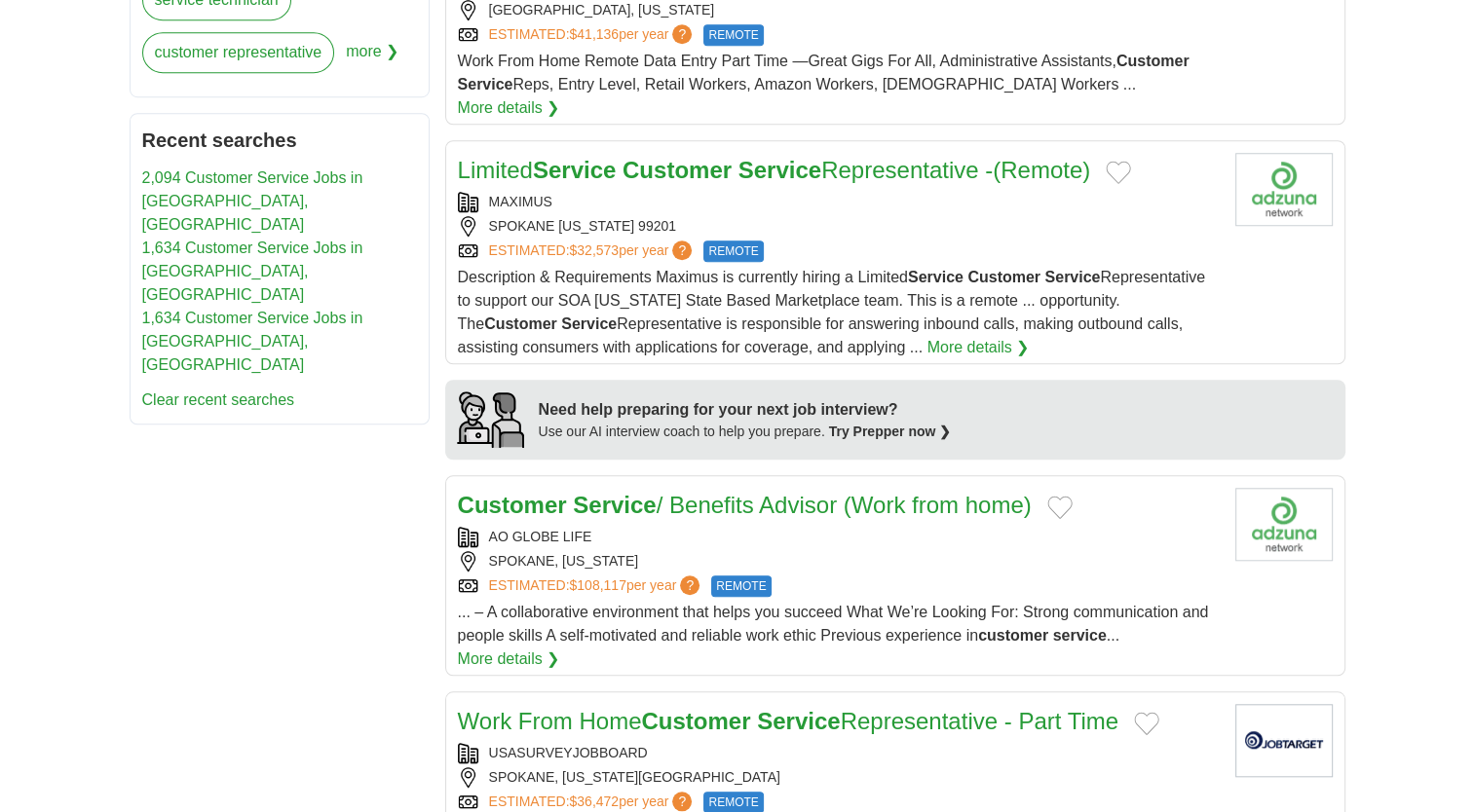
scroll to position [1501, 0]
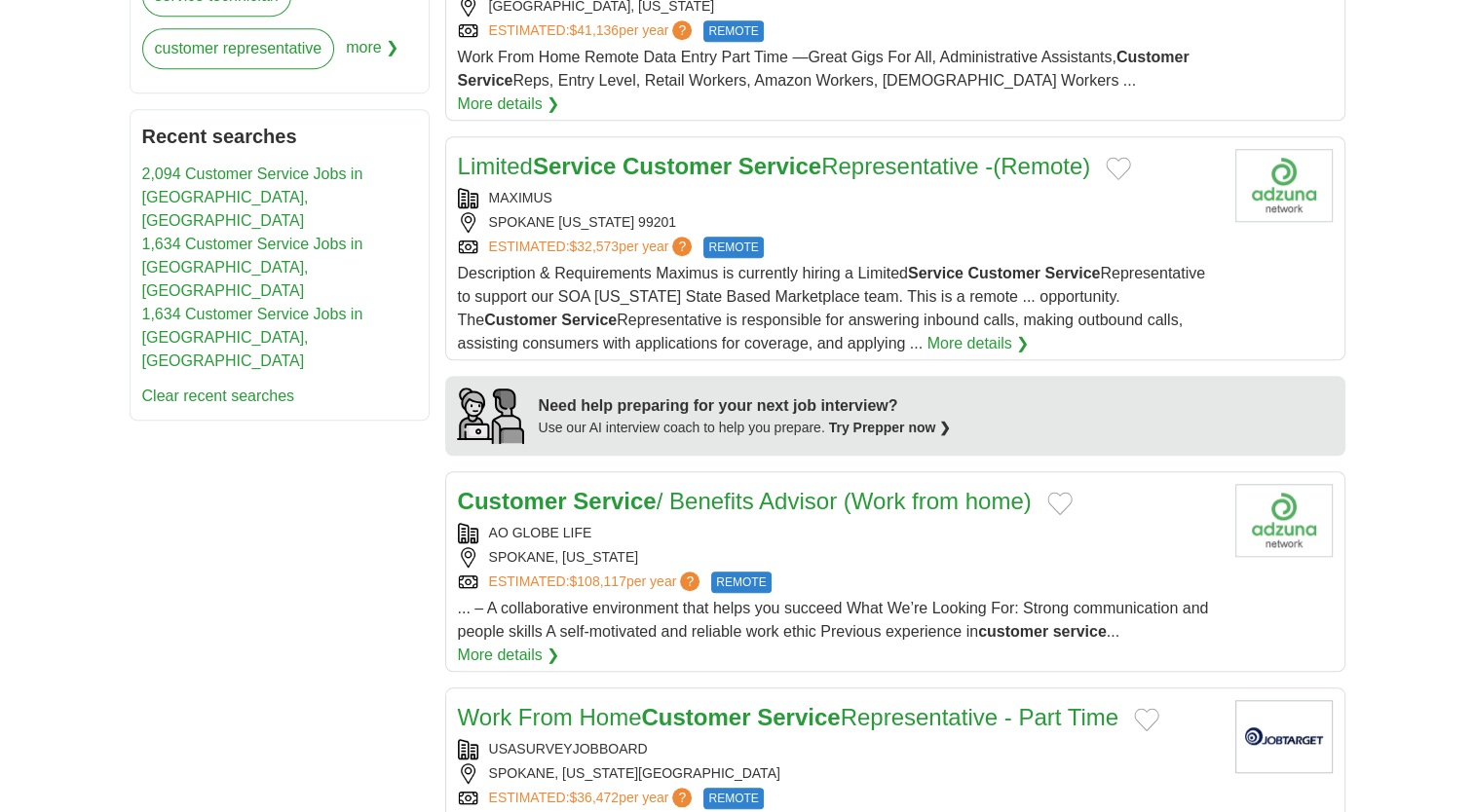
click at [918, 547] on div "SPOKANE, [US_STATE]" at bounding box center [839, 557] width 762 height 21
click at [1062, 492] on button "Add to favorite jobs" at bounding box center [1059, 503] width 25 height 23
click at [1120, 157] on button "Add to favorite jobs" at bounding box center [1118, 168] width 25 height 23
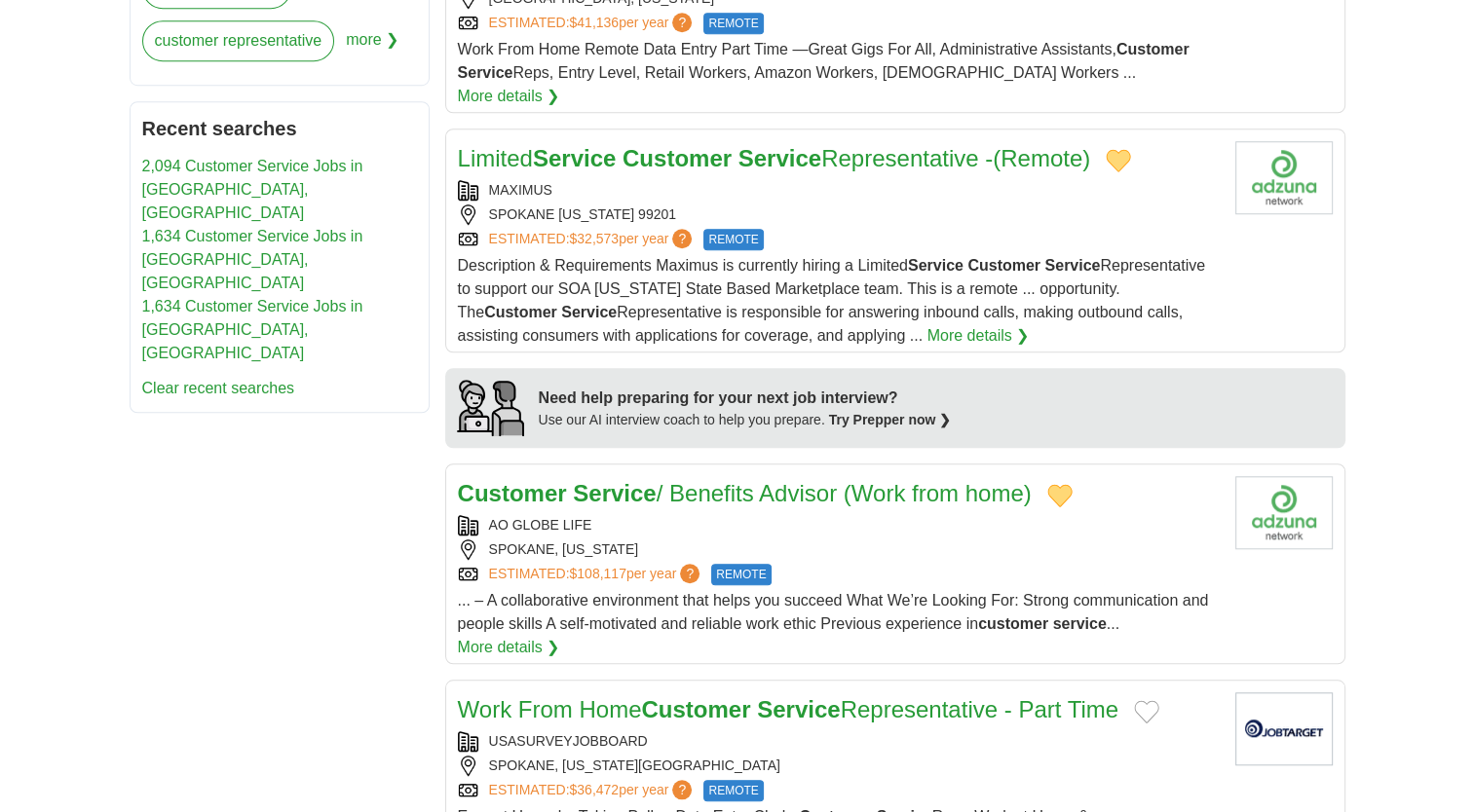
scroll to position [1507, 0]
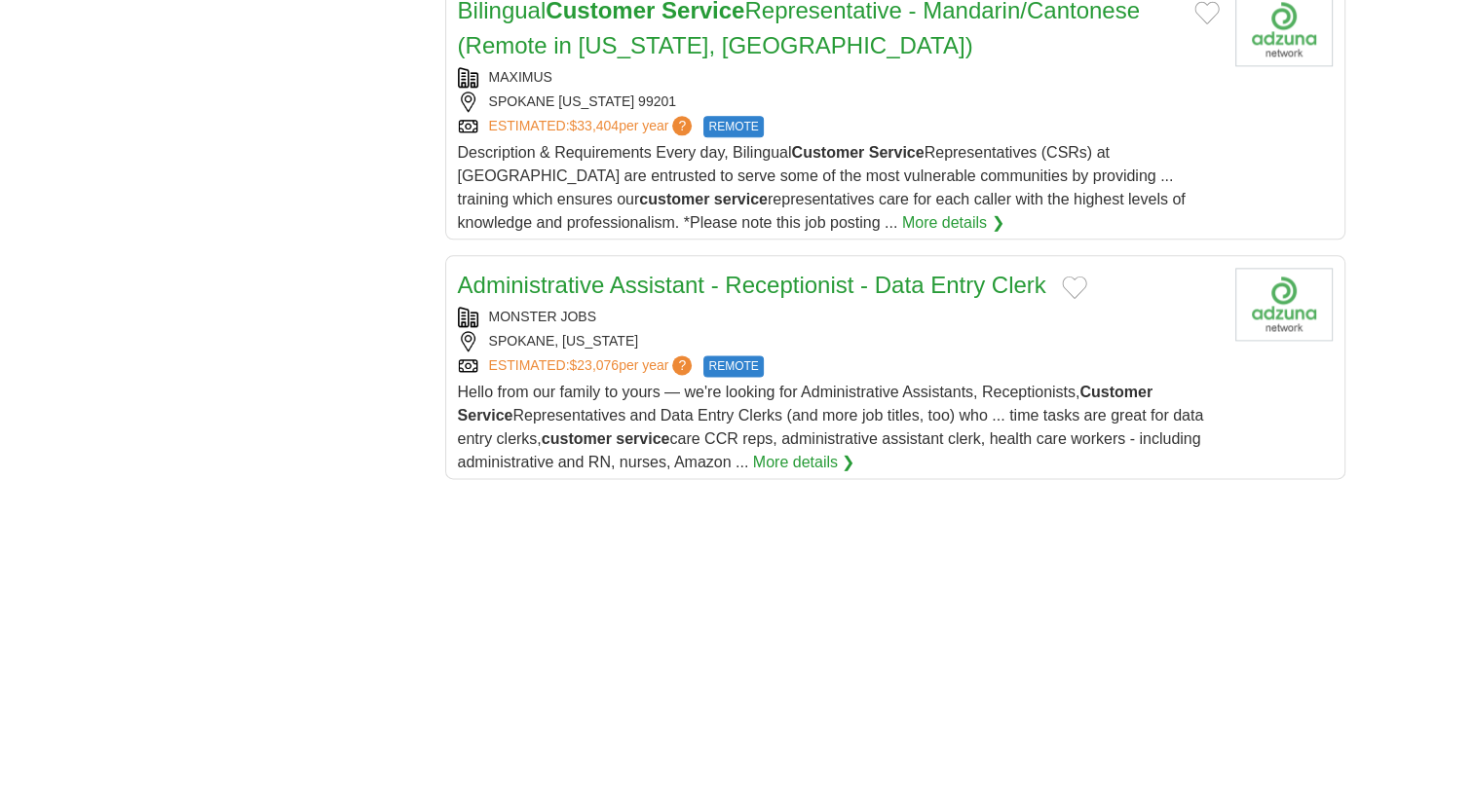
scroll to position [2449, 0]
click at [789, 449] on link "More details ❯" at bounding box center [804, 460] width 103 height 23
